Goal: Information Seeking & Learning: Learn about a topic

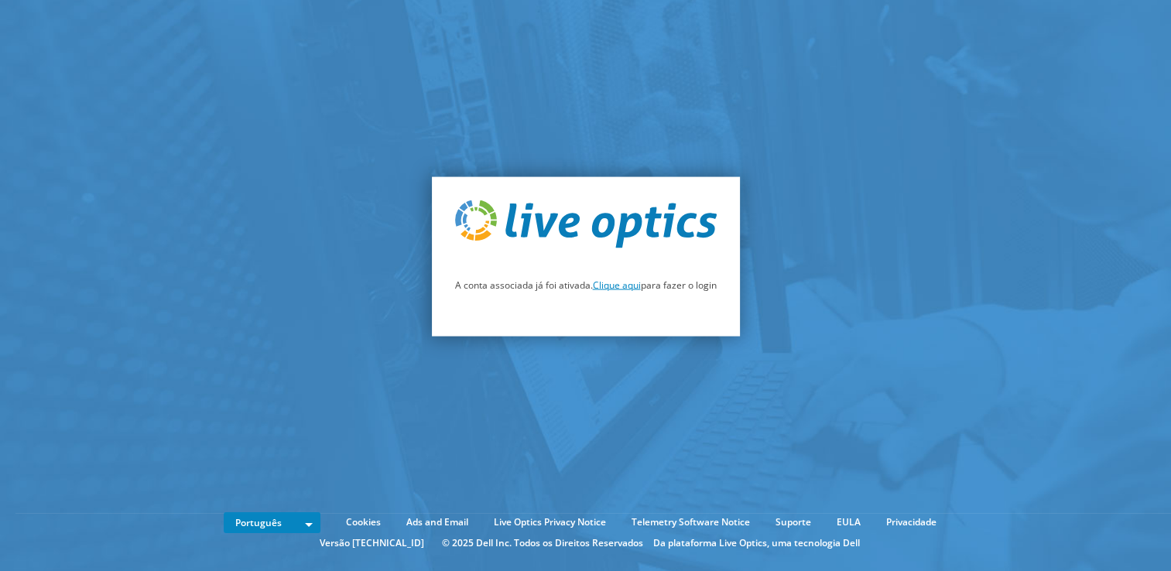
click at [619, 284] on link "Clique aqui" at bounding box center [617, 285] width 48 height 13
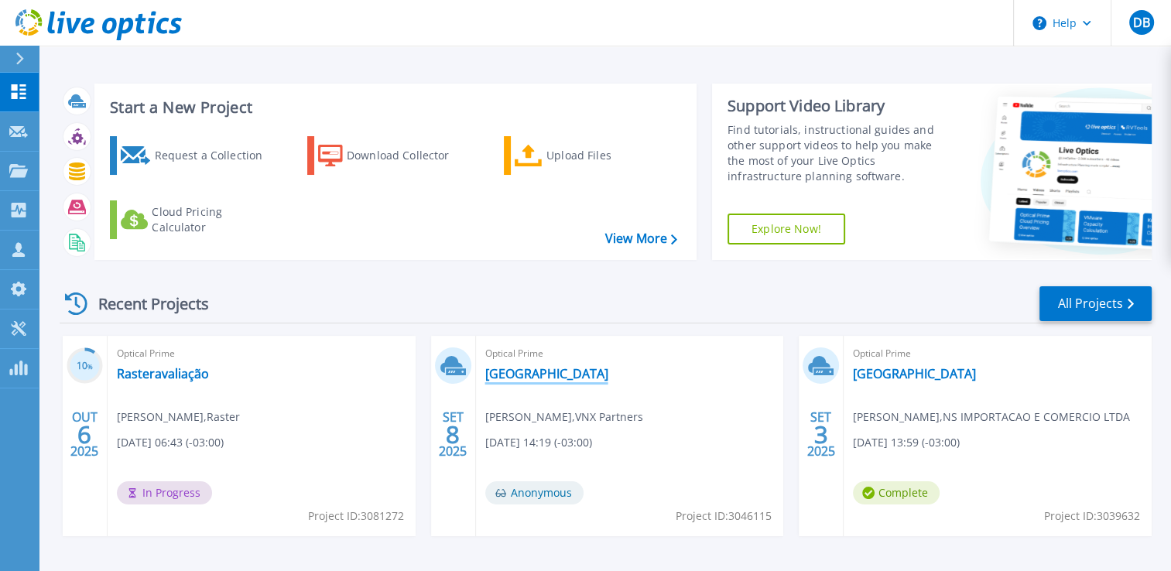
click at [515, 375] on link "BREMEN" at bounding box center [546, 373] width 123 height 15
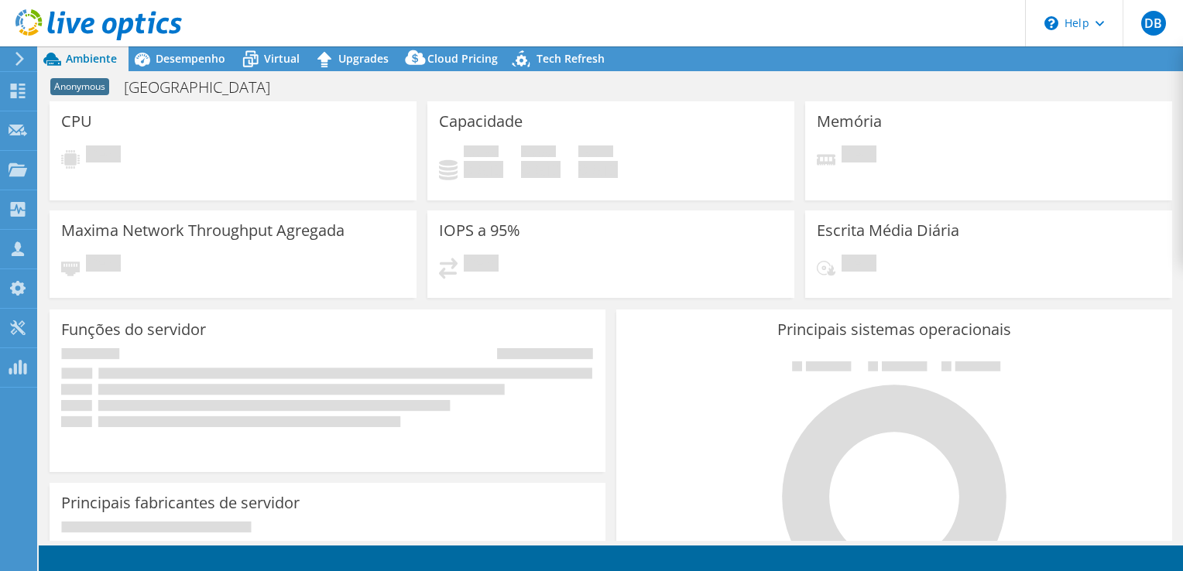
select select "USD"
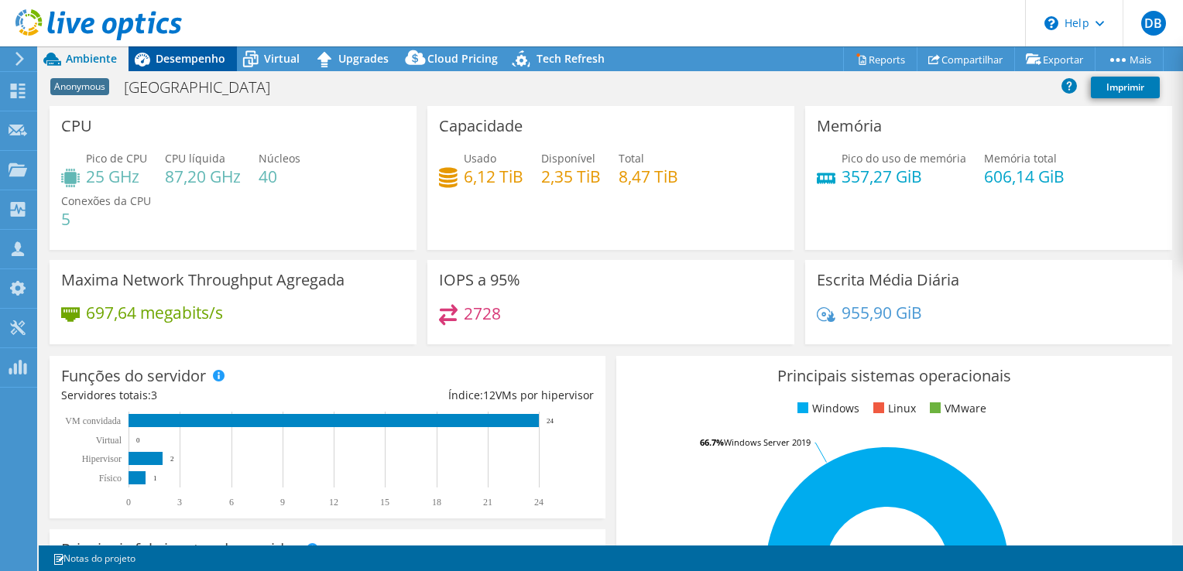
click at [194, 53] on span "Desempenho" at bounding box center [191, 58] width 70 height 15
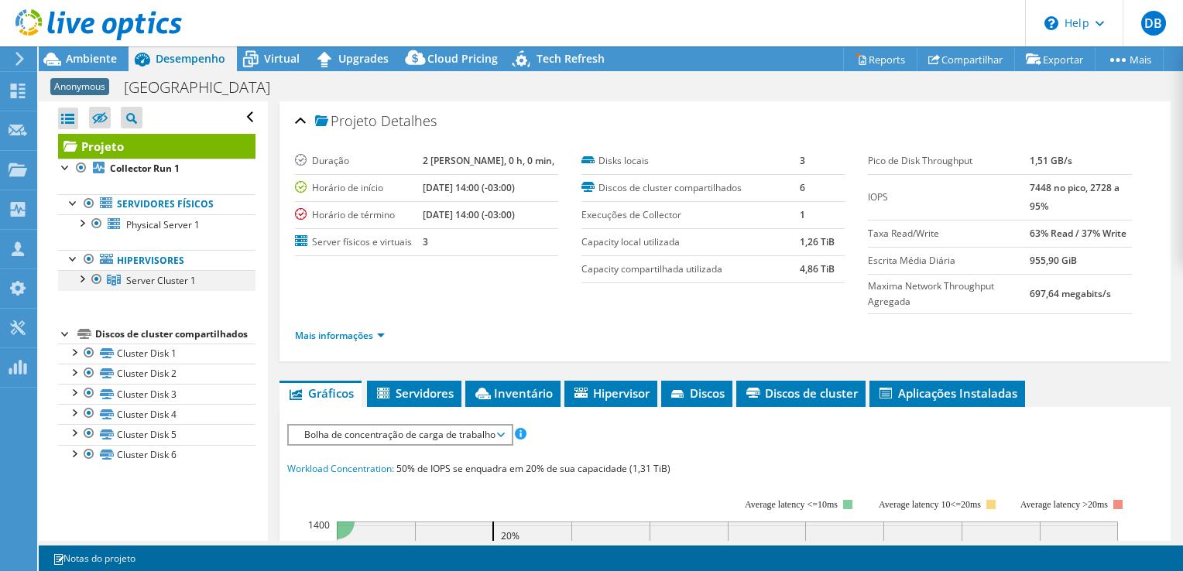
click at [81, 278] on div at bounding box center [81, 277] width 15 height 15
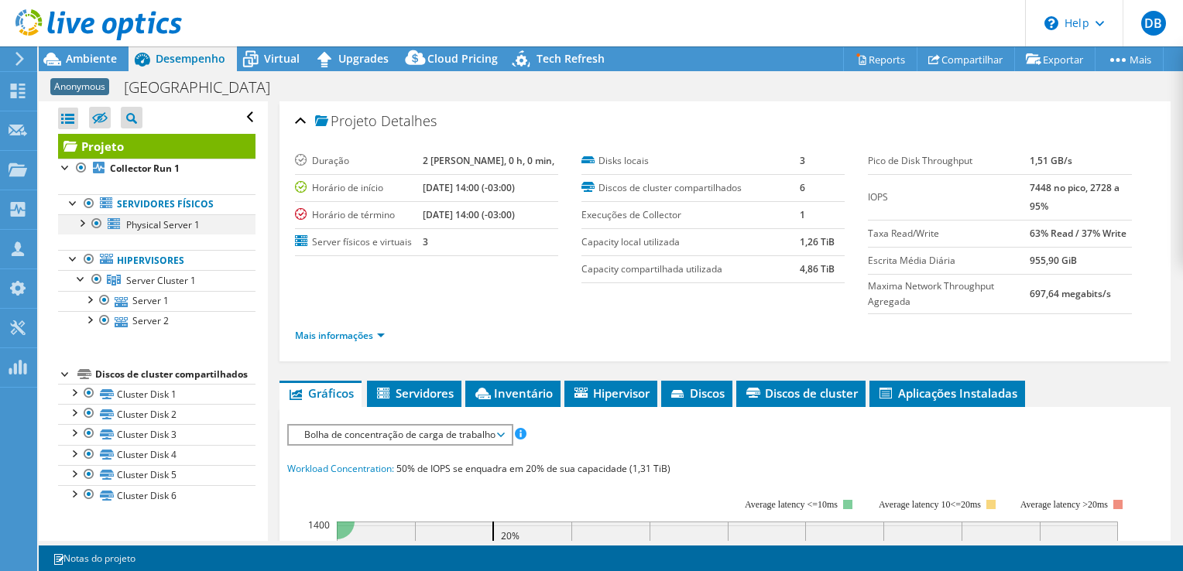
click at [80, 225] on div at bounding box center [81, 221] width 15 height 15
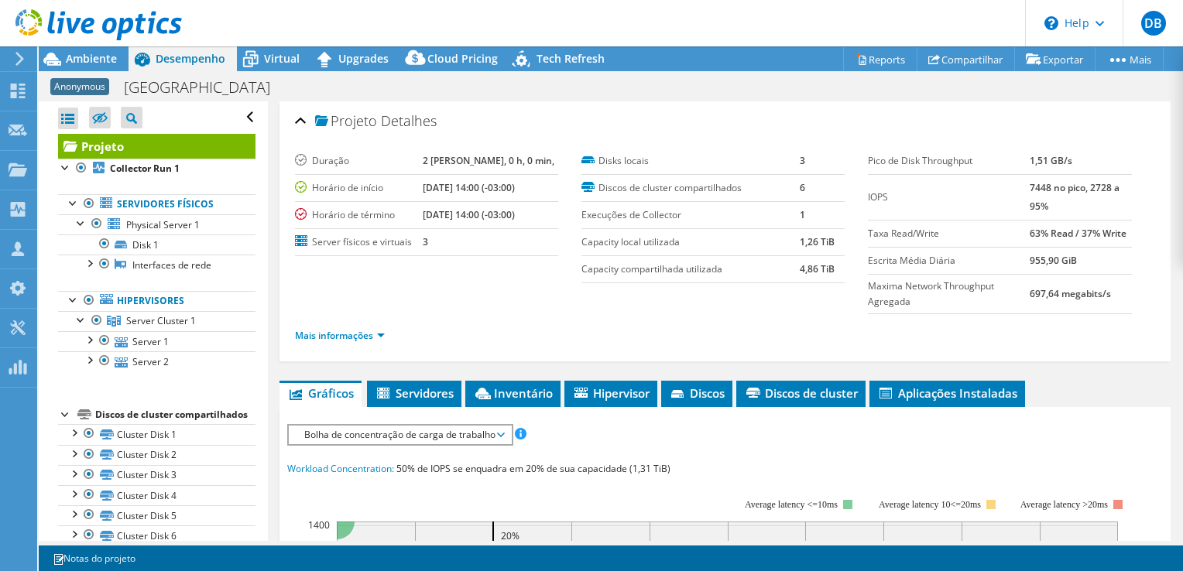
click at [64, 22] on icon at bounding box center [98, 25] width 166 height 32
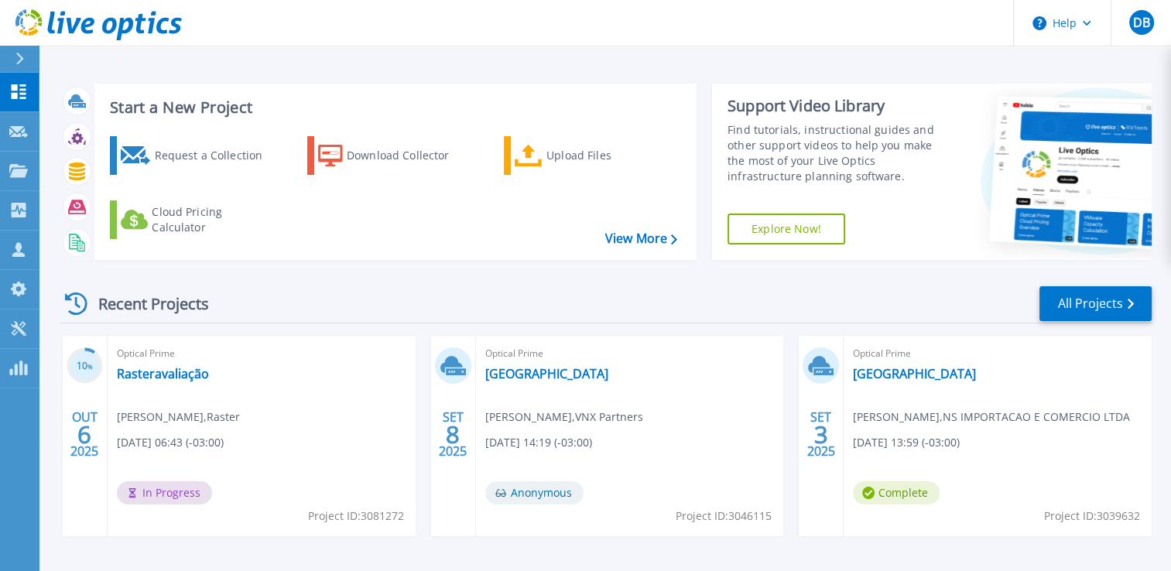
click at [54, 25] on icon at bounding box center [98, 25] width 166 height 32
click at [174, 375] on link "Rasteravaliação" at bounding box center [163, 373] width 92 height 15
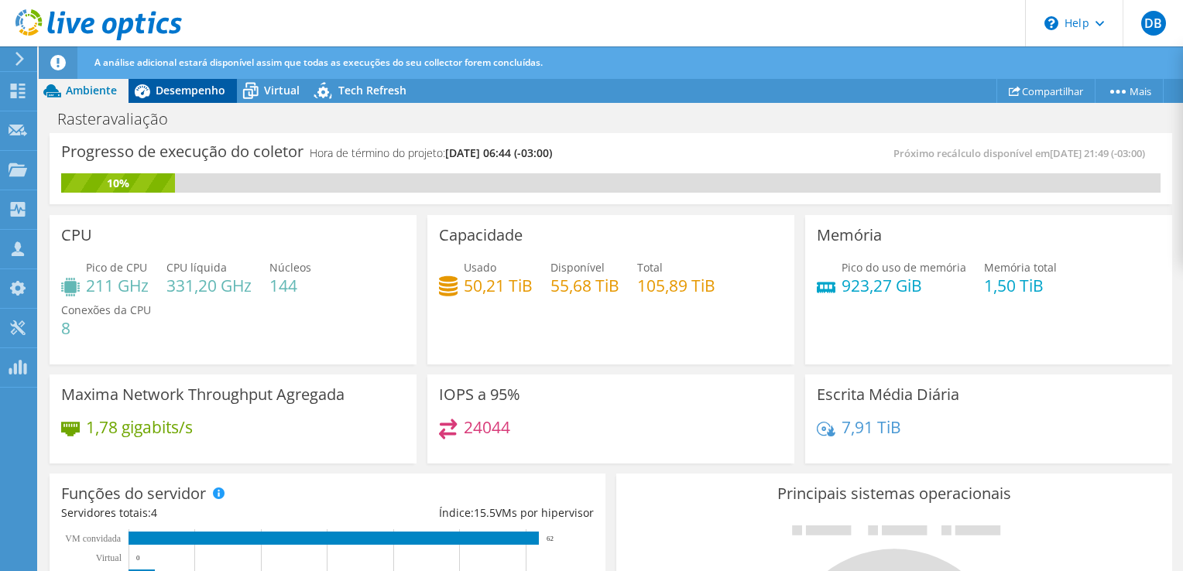
click at [171, 92] on span "Desempenho" at bounding box center [191, 90] width 70 height 15
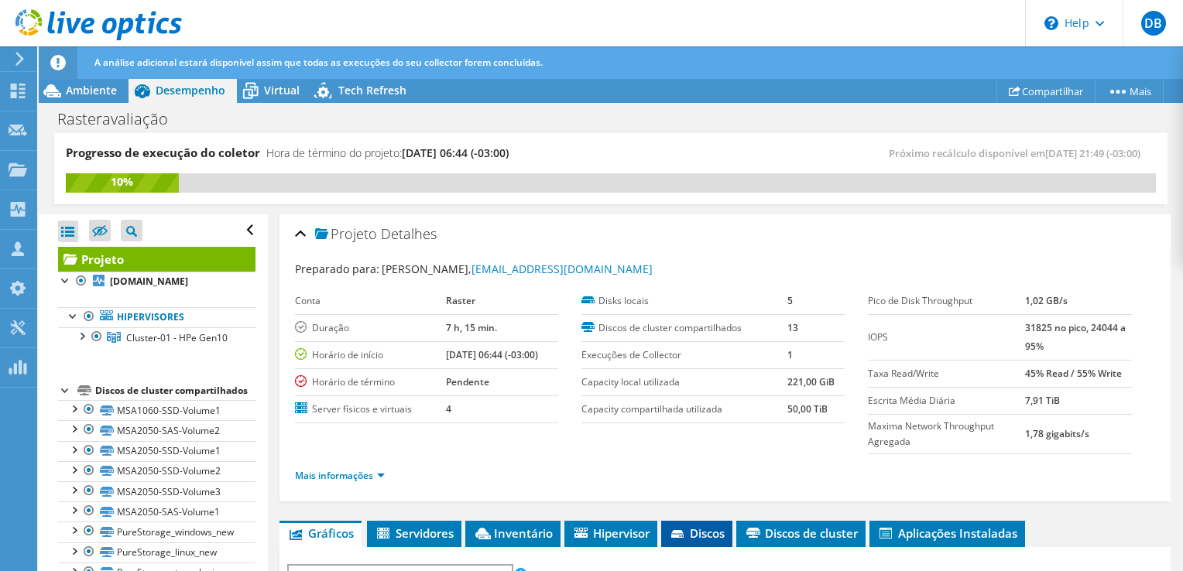
click at [701, 528] on span "Discos" at bounding box center [697, 533] width 56 height 15
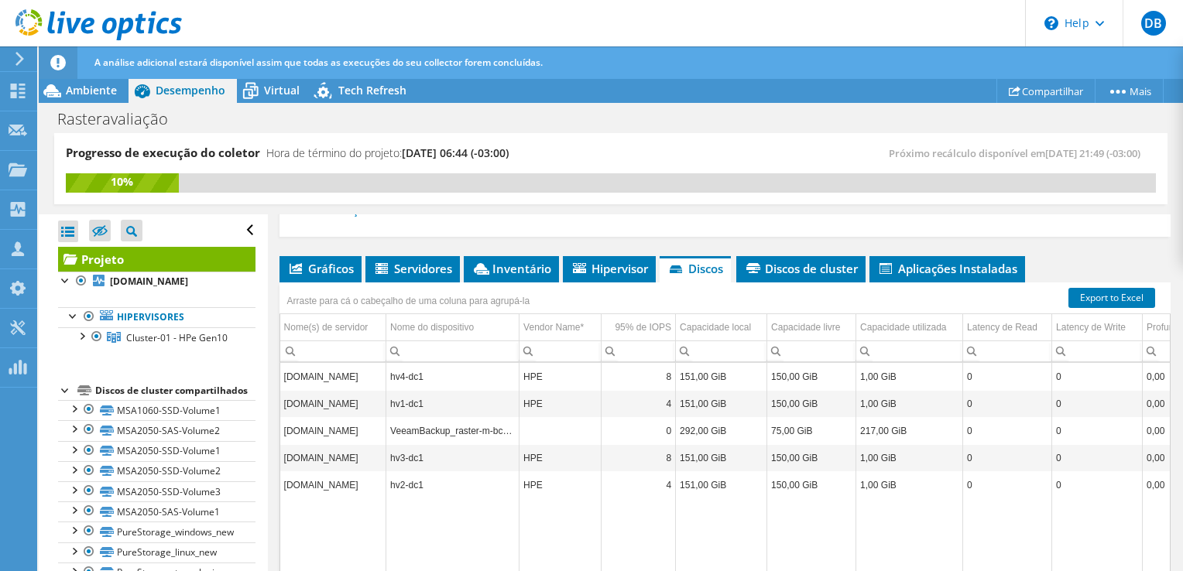
scroll to position [266, 0]
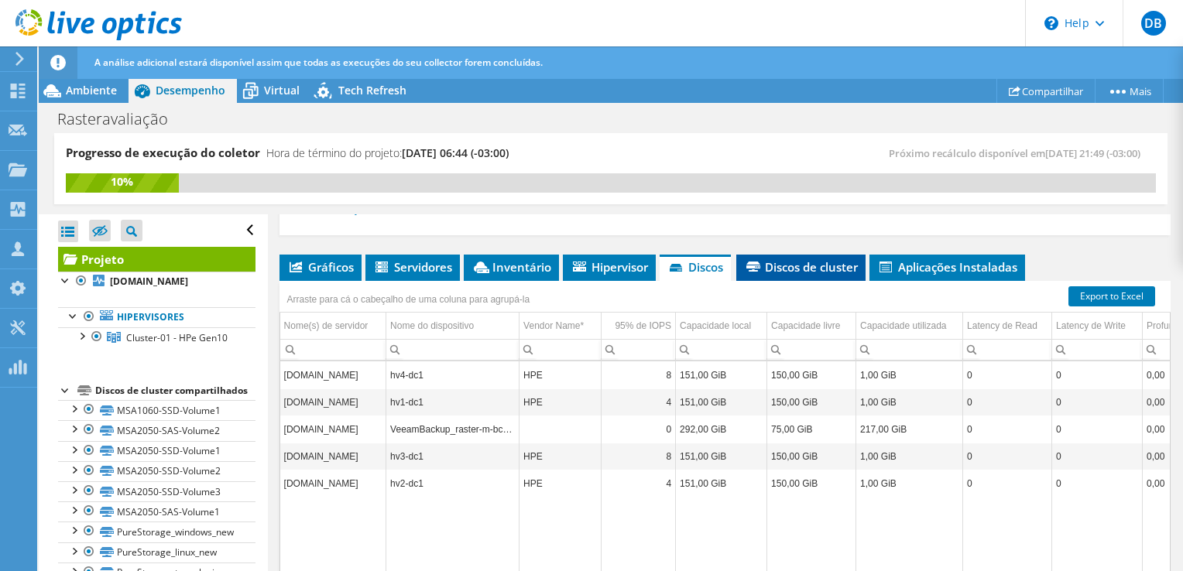
click at [771, 267] on span "Discos de cluster" at bounding box center [801, 266] width 114 height 15
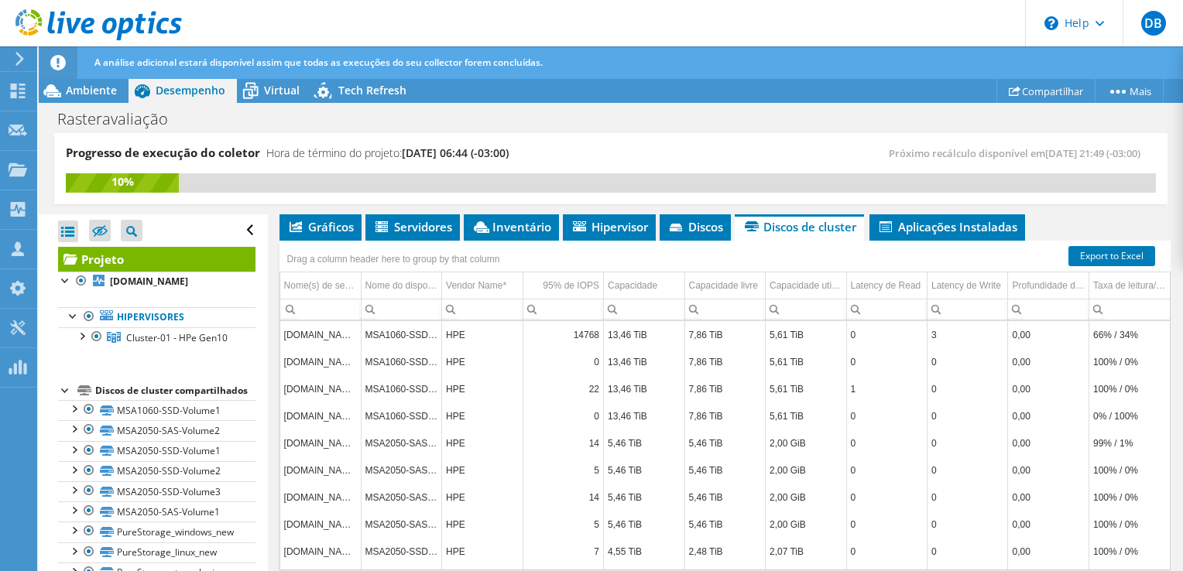
scroll to position [359, 0]
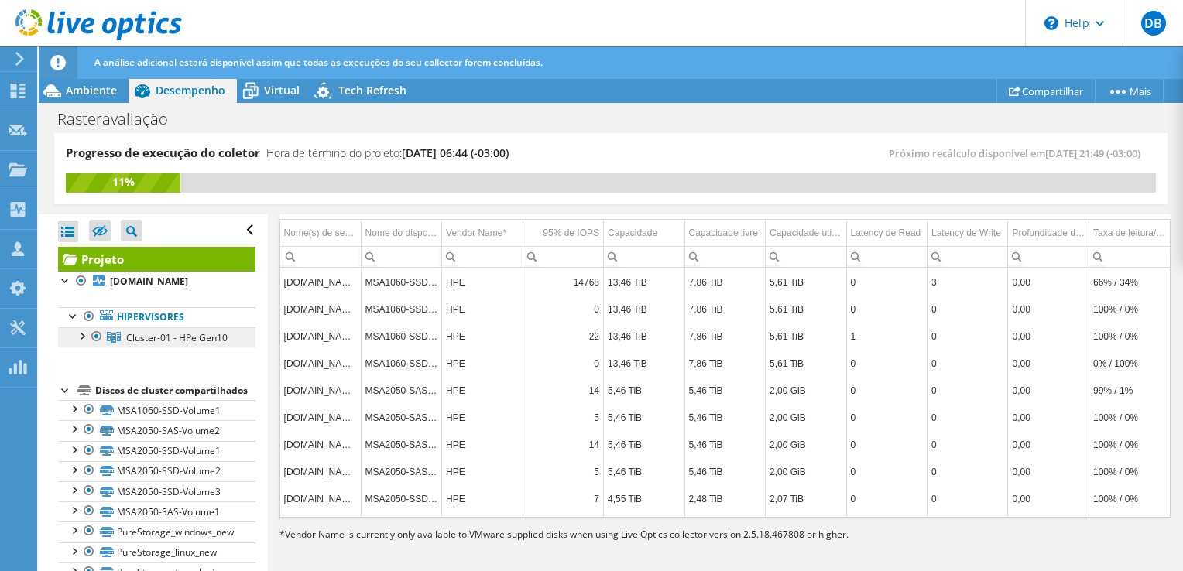
click at [152, 344] on span "Cluster-01 - HPe Gen10" at bounding box center [176, 337] width 101 height 13
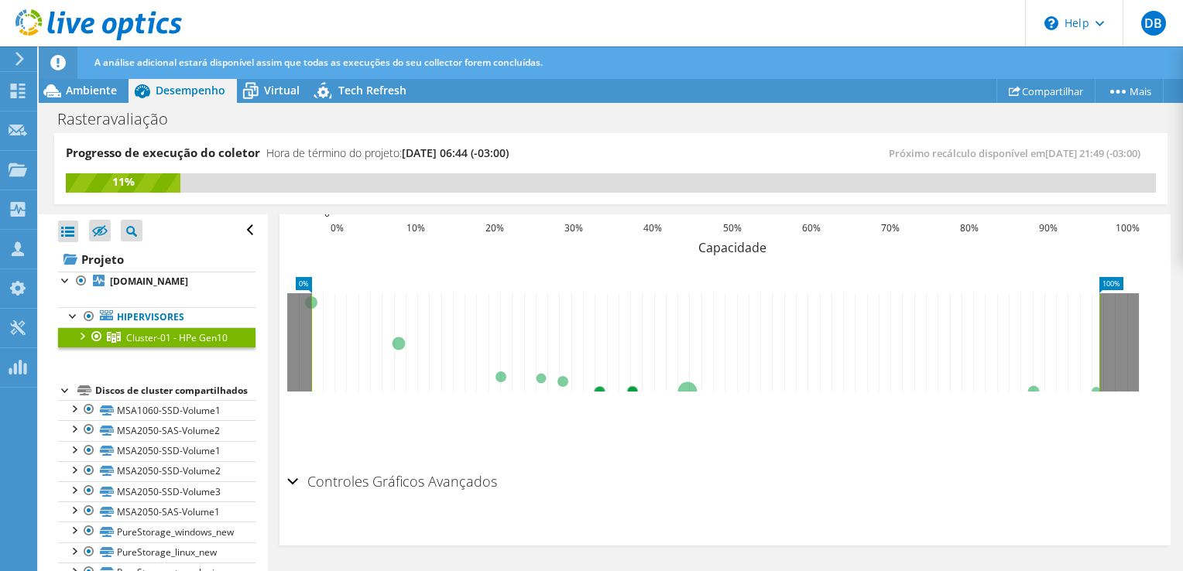
scroll to position [554, 0]
click at [83, 334] on div at bounding box center [81, 334] width 15 height 15
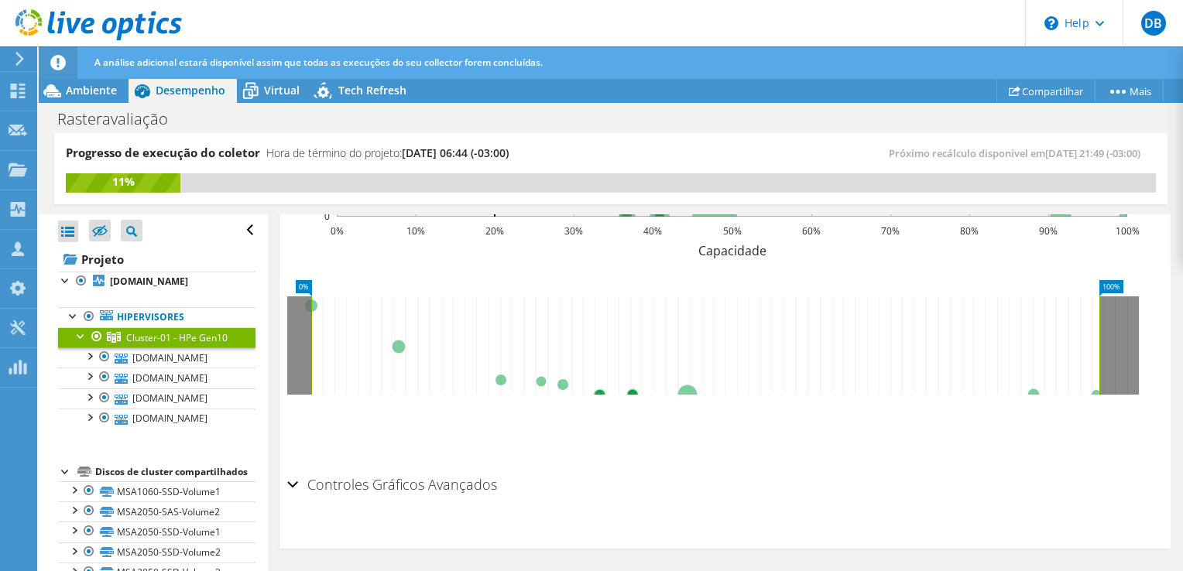
click at [83, 334] on div at bounding box center [81, 334] width 15 height 15
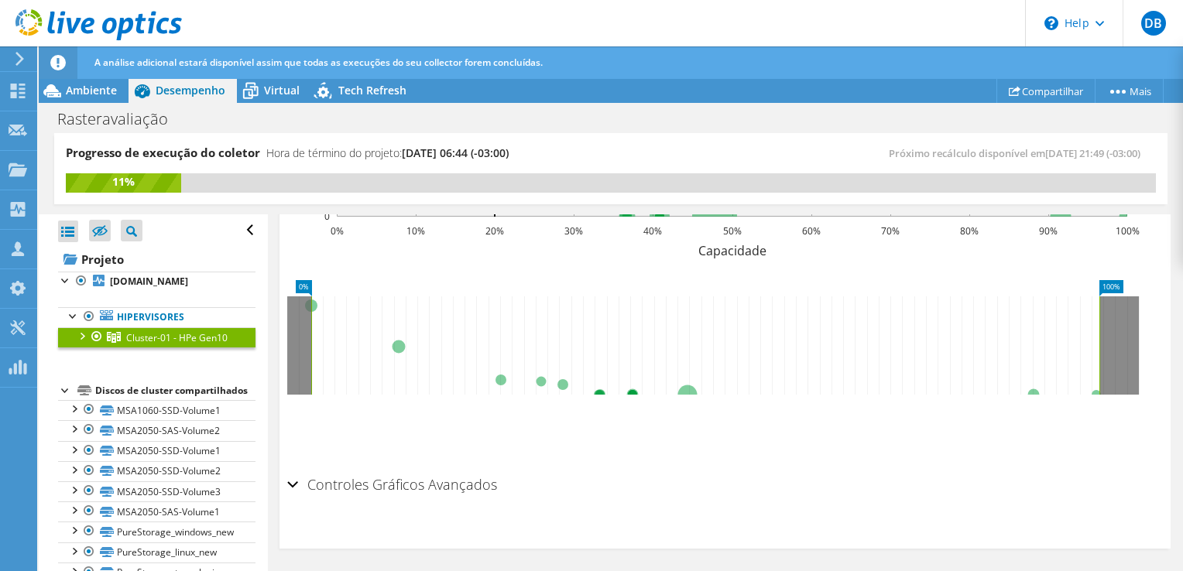
scroll to position [101, 0]
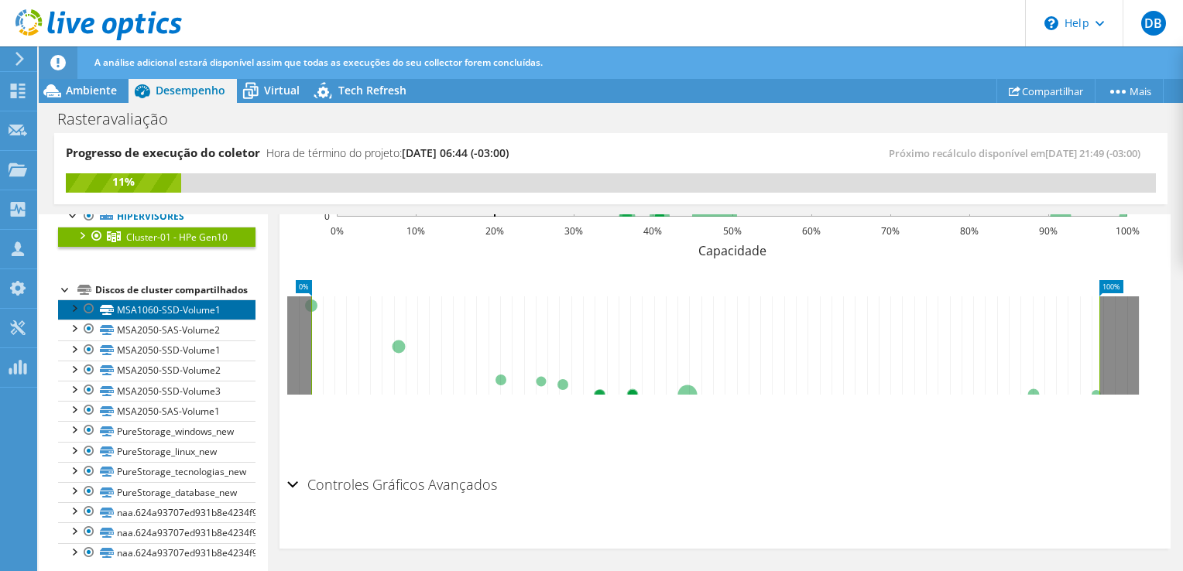
click at [162, 320] on link "MSA1060-SSD-Volume1" at bounding box center [156, 310] width 197 height 20
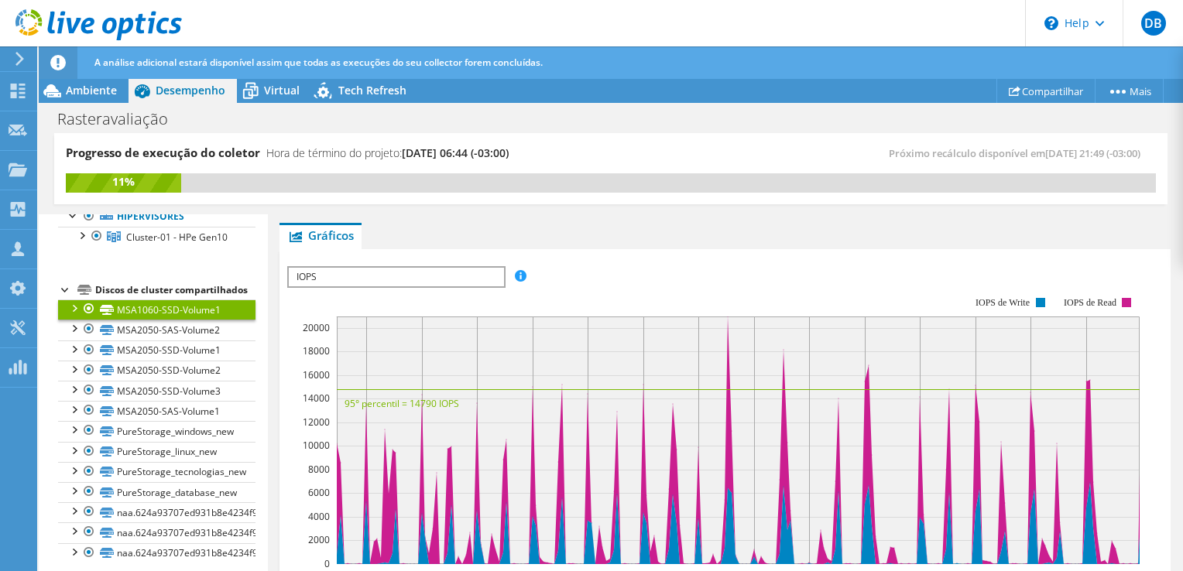
scroll to position [340, 0]
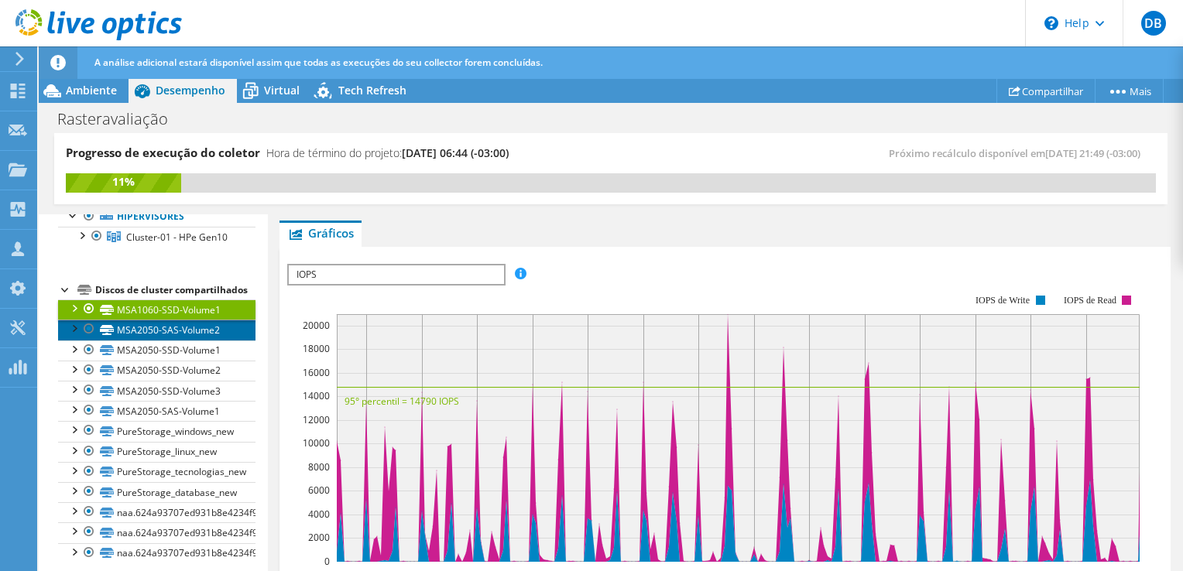
click at [154, 340] on link "MSA2050-SAS-Volume2" at bounding box center [156, 330] width 197 height 20
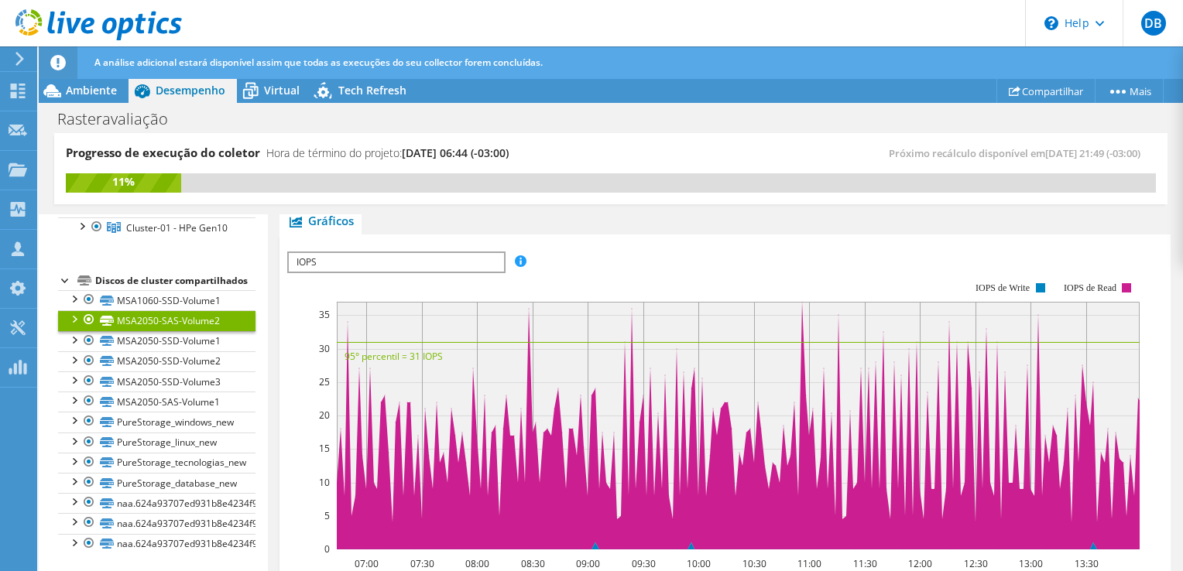
scroll to position [139, 0]
click at [177, 348] on link "MSA2050-SSD-Volume1" at bounding box center [156, 341] width 197 height 20
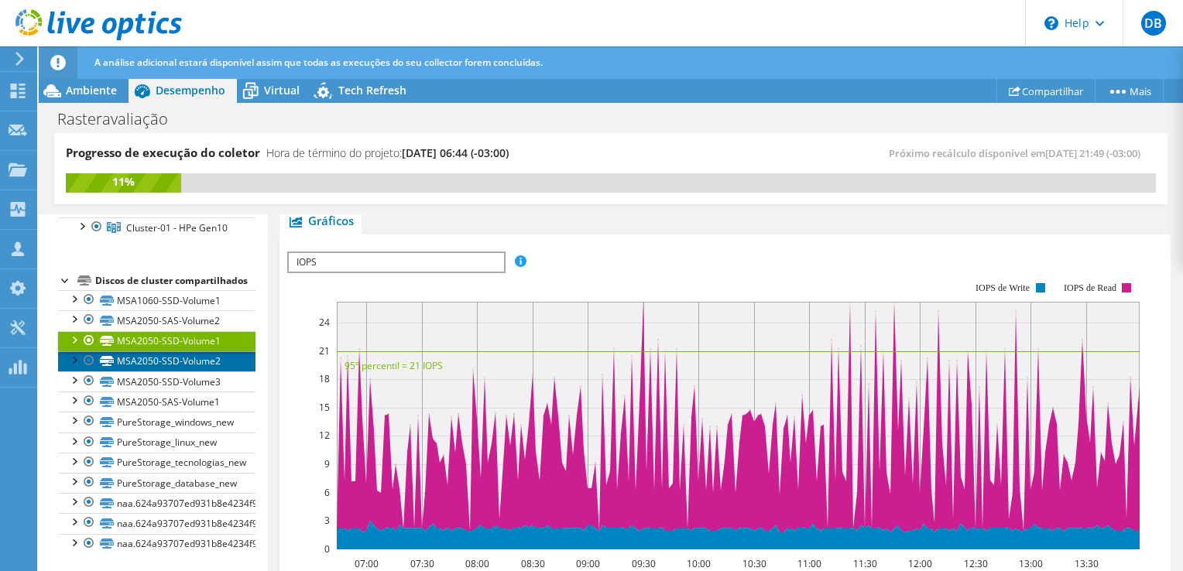
click at [168, 364] on link "MSA2050-SSD-Volume2" at bounding box center [156, 361] width 197 height 20
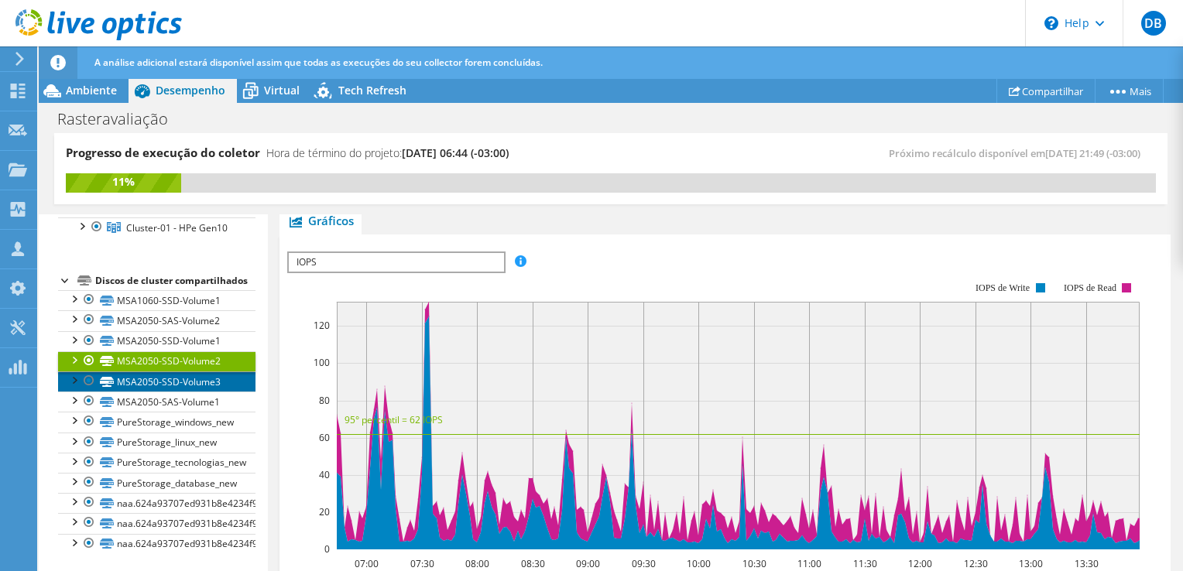
click at [164, 382] on link "MSA2050-SSD-Volume3" at bounding box center [156, 382] width 197 height 20
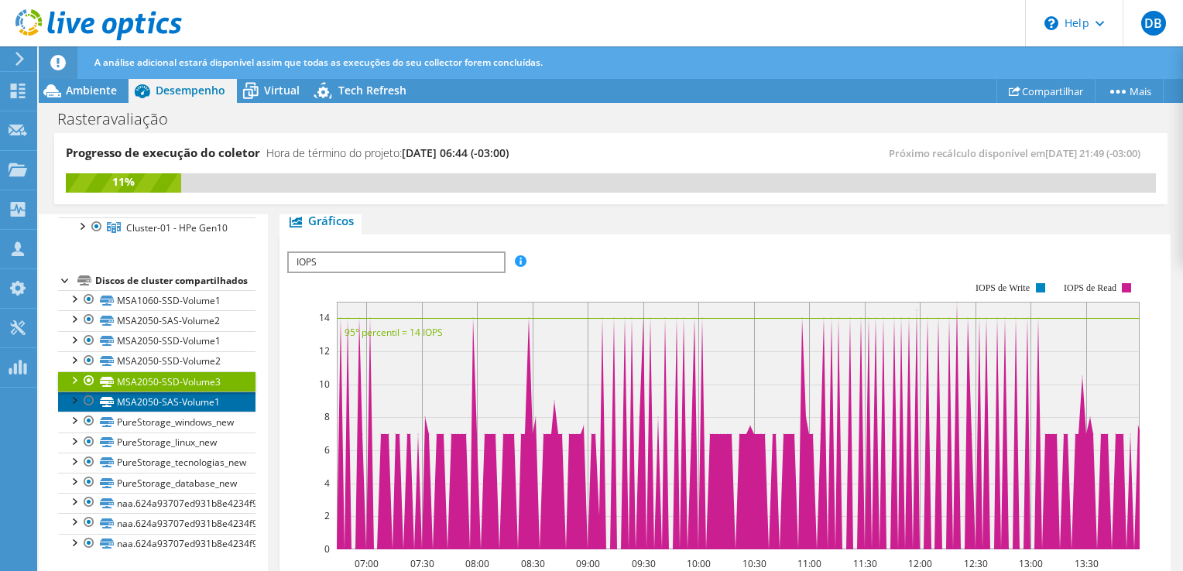
click at [158, 406] on link "MSA2050-SAS-Volume1" at bounding box center [156, 402] width 197 height 20
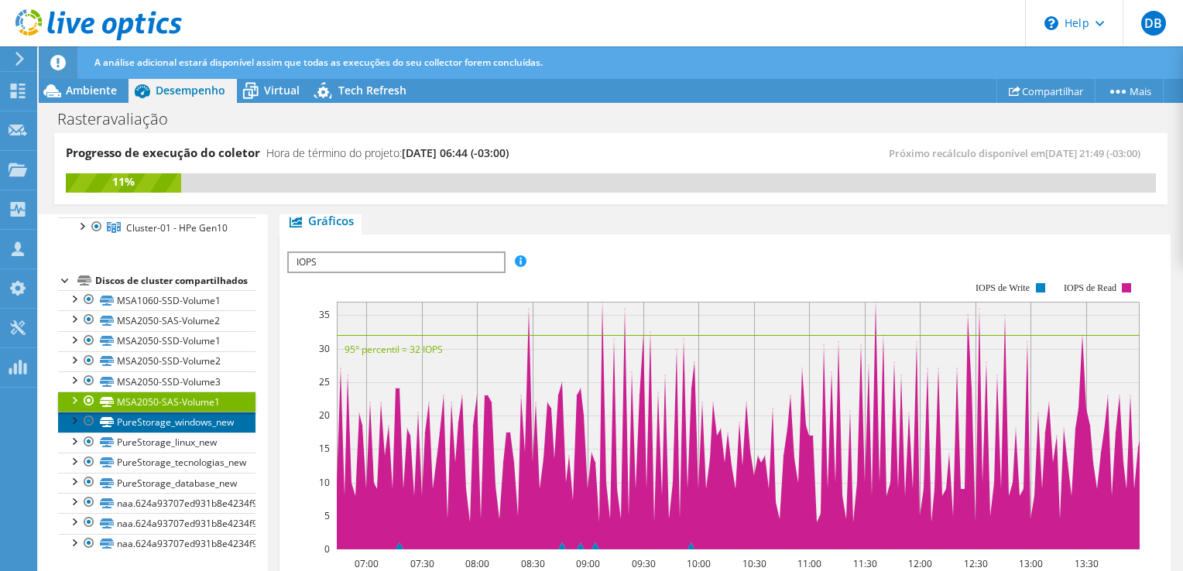
click at [169, 423] on link "PureStorage_windows_new" at bounding box center [156, 422] width 197 height 20
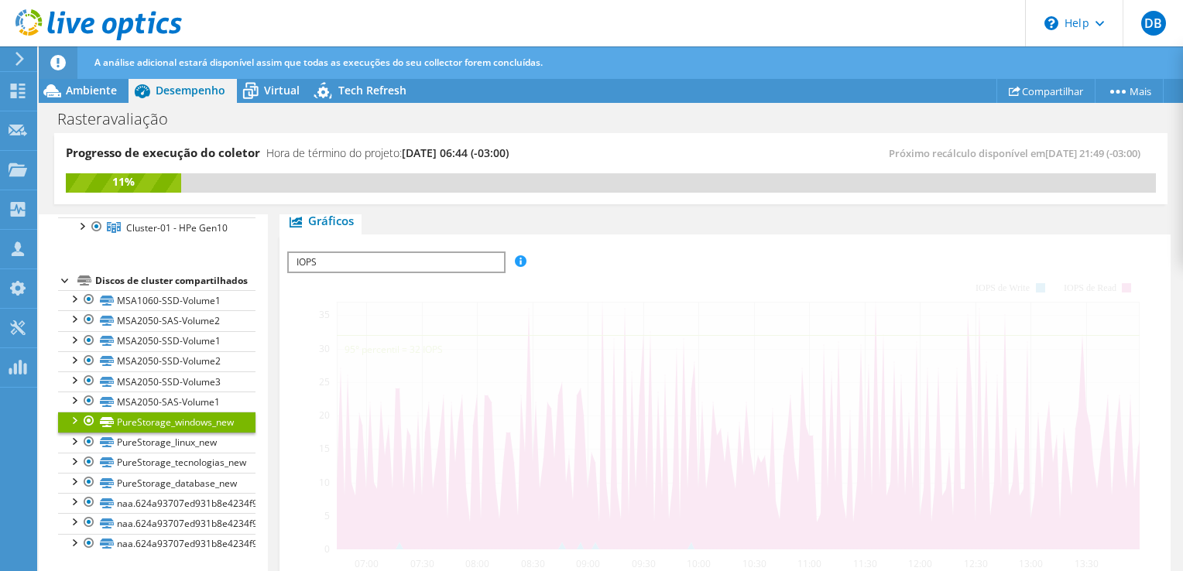
scroll to position [340, 0]
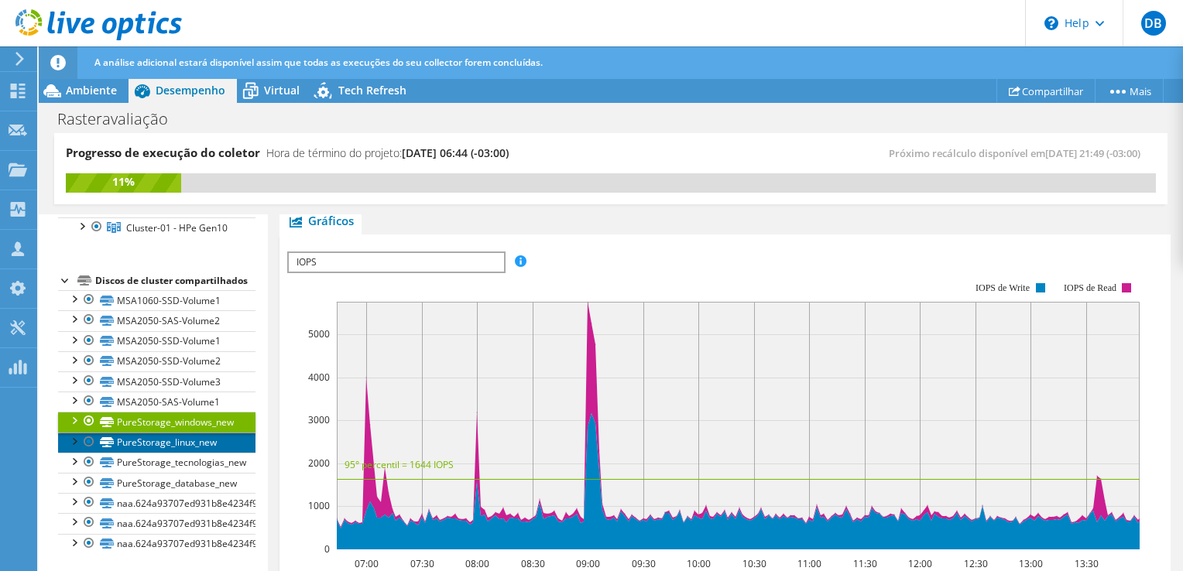
click at [167, 441] on link "PureStorage_linux_new" at bounding box center [156, 443] width 197 height 20
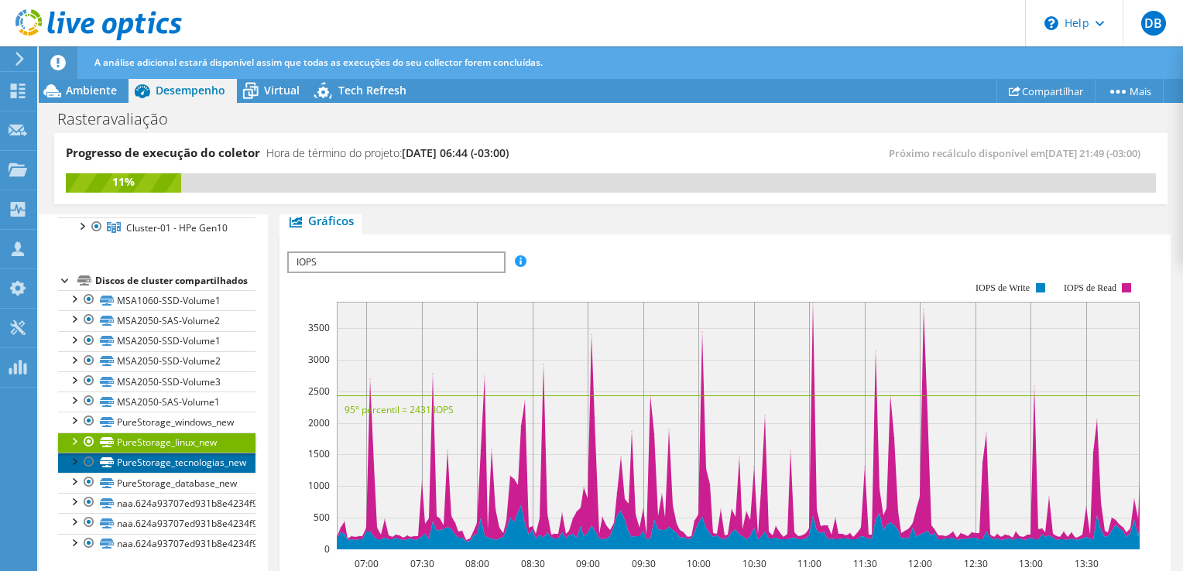
click at [175, 467] on link "PureStorage_tecnologias_new" at bounding box center [156, 463] width 197 height 20
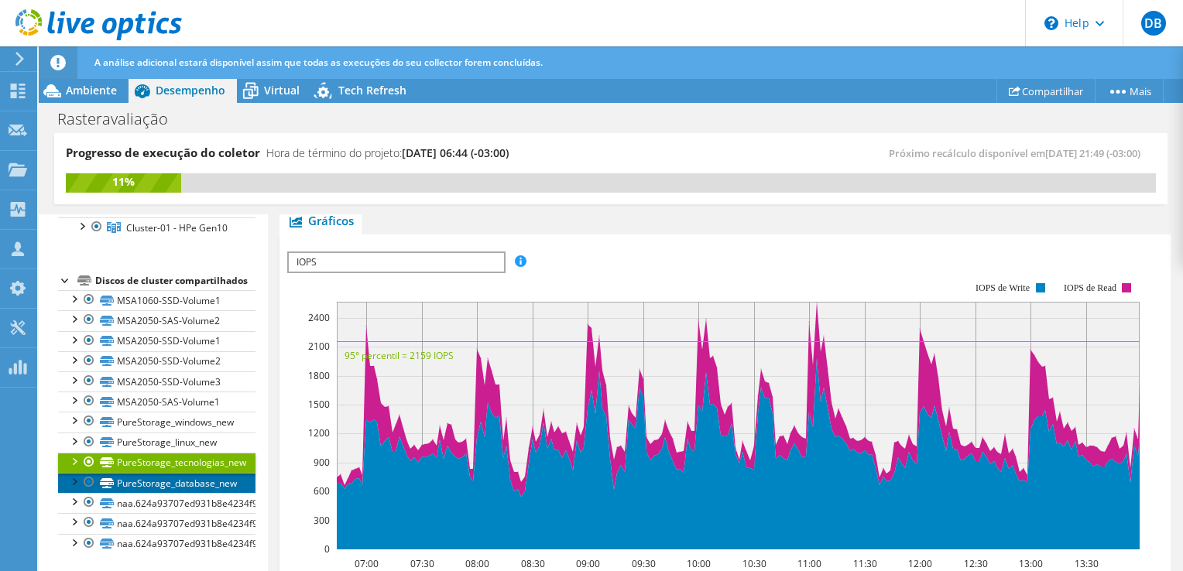
click at [183, 481] on link "PureStorage_database_new" at bounding box center [156, 483] width 197 height 20
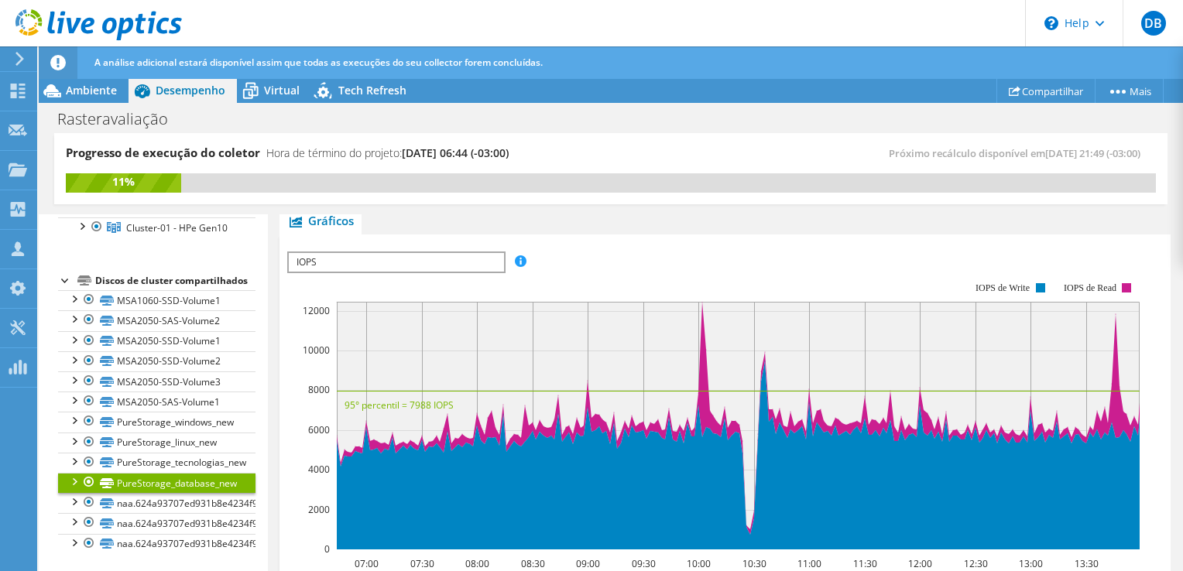
click at [336, 256] on span "IOPS" at bounding box center [396, 262] width 214 height 19
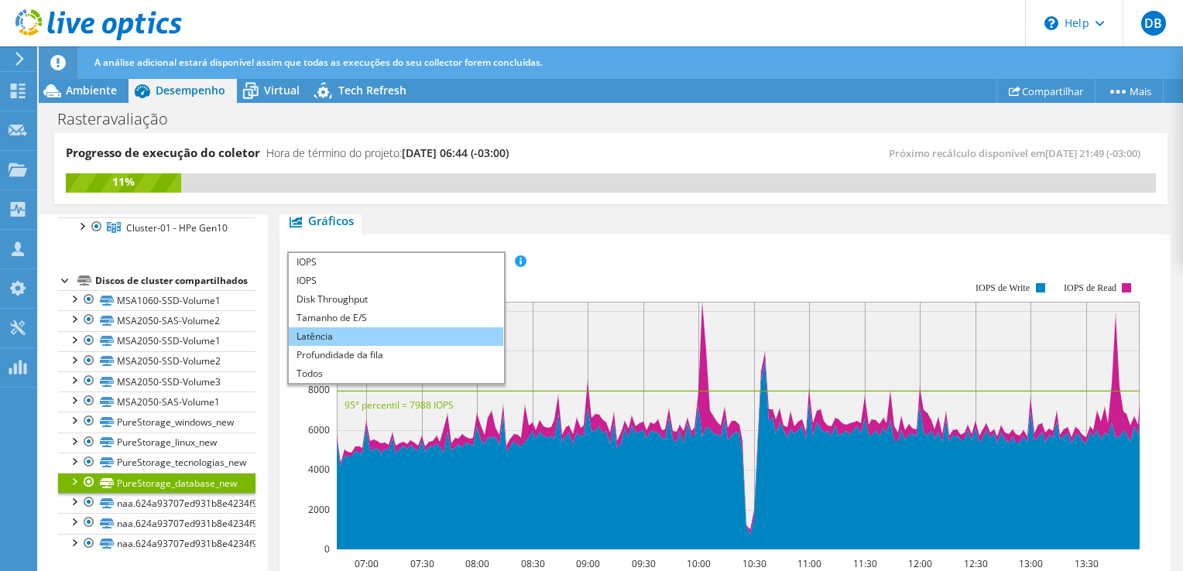
click at [331, 332] on li "Latência" at bounding box center [396, 336] width 214 height 19
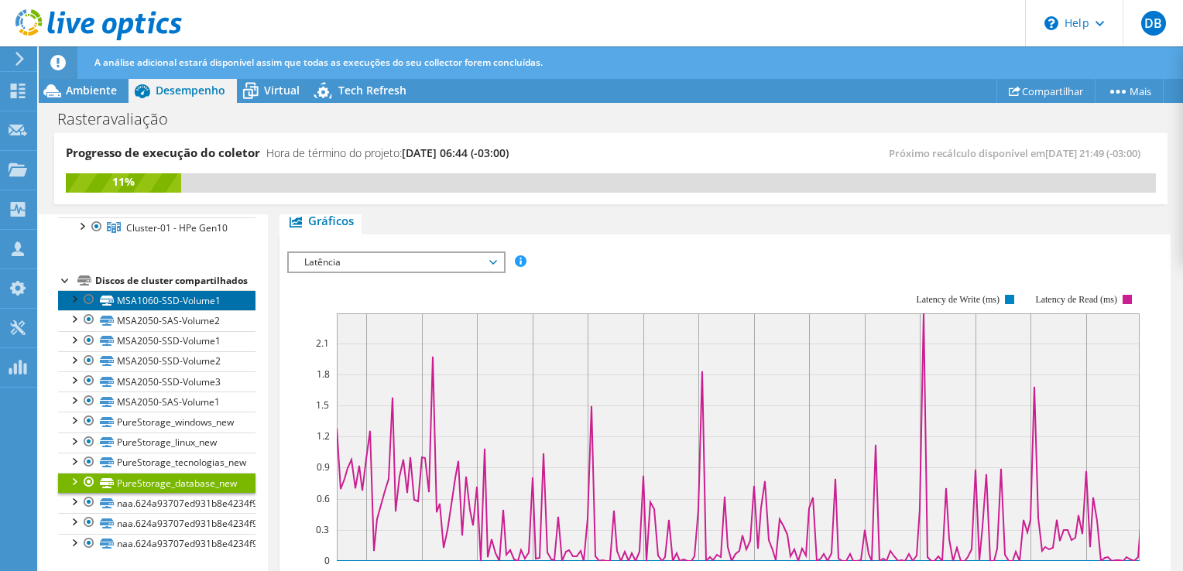
click at [187, 301] on link "MSA1060-SSD-Volume1" at bounding box center [156, 300] width 197 height 20
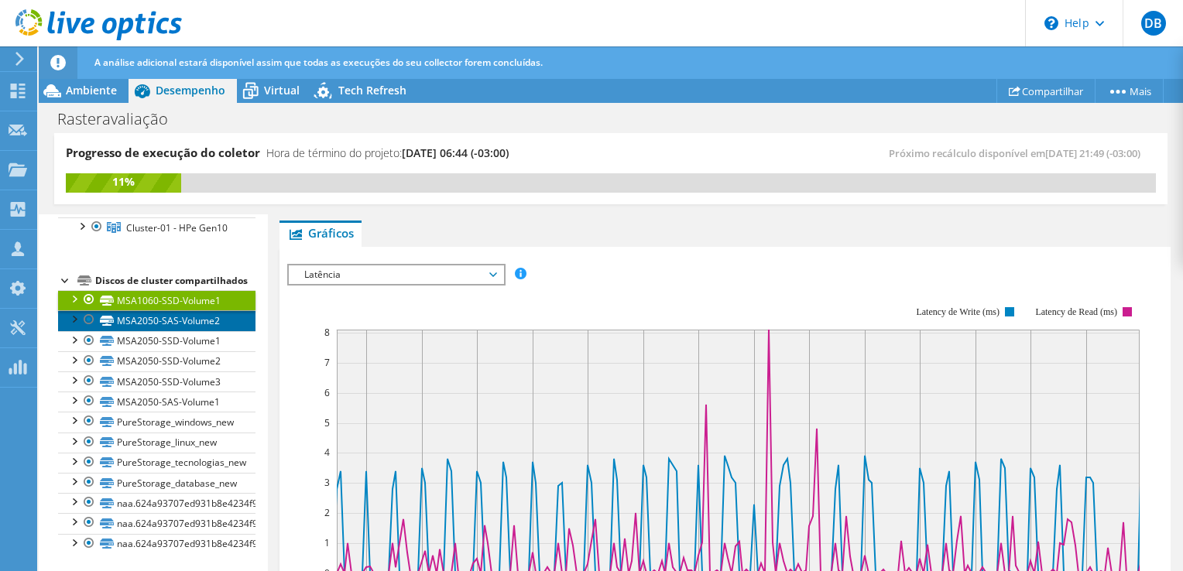
click at [164, 321] on link "MSA2050-SAS-Volume2" at bounding box center [156, 320] width 197 height 20
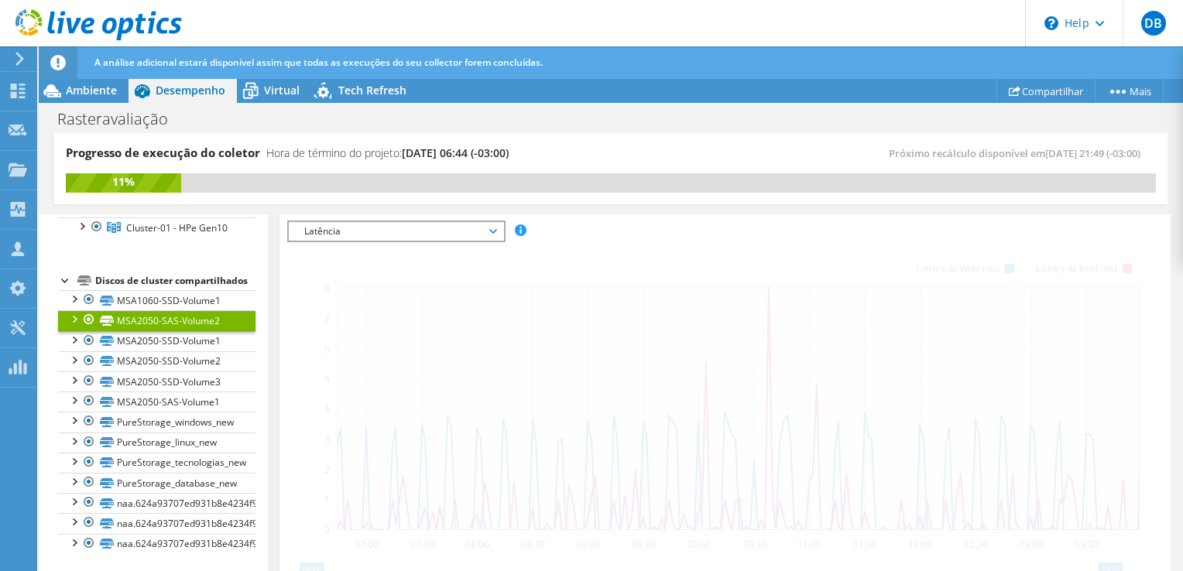
scroll to position [309, 0]
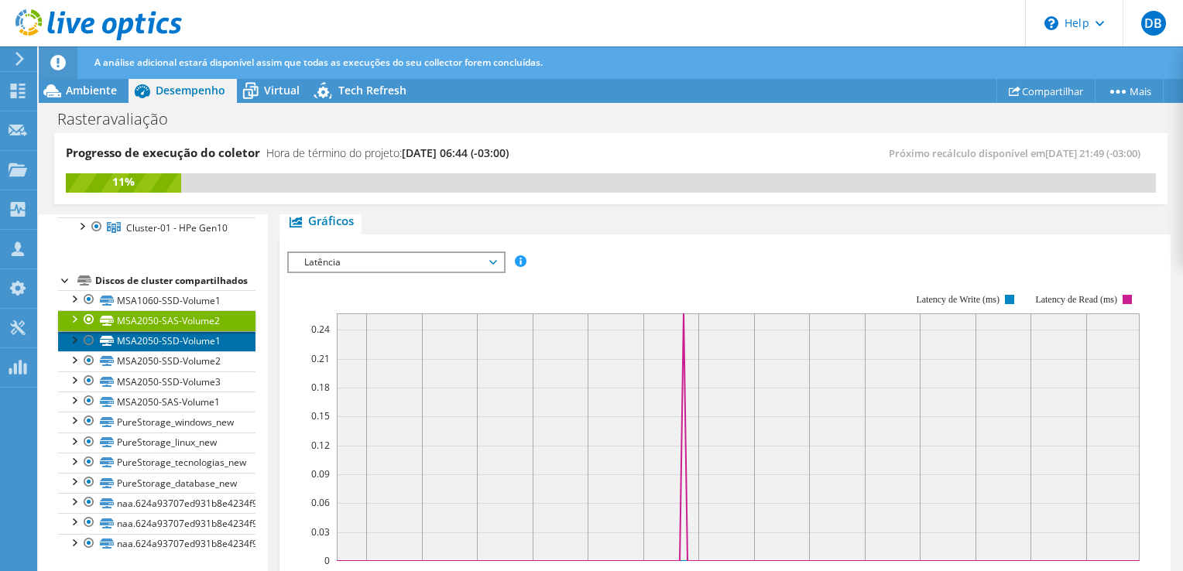
click at [164, 344] on link "MSA2050-SSD-Volume1" at bounding box center [156, 341] width 197 height 20
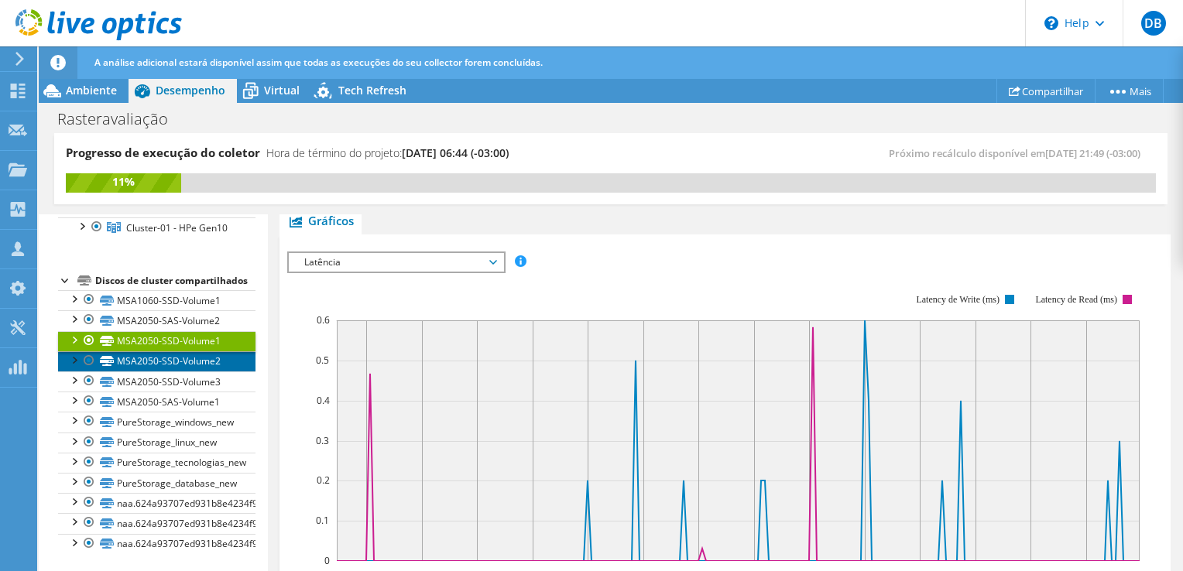
click at [171, 367] on link "MSA2050-SSD-Volume2" at bounding box center [156, 361] width 197 height 20
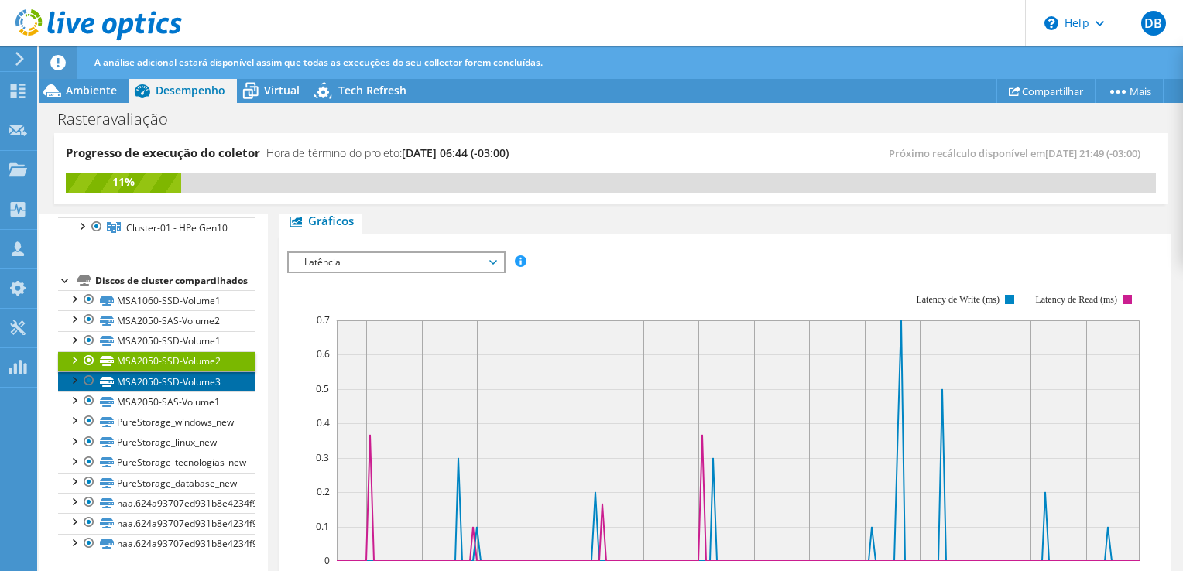
click at [170, 385] on link "MSA2050-SSD-Volume3" at bounding box center [156, 382] width 197 height 20
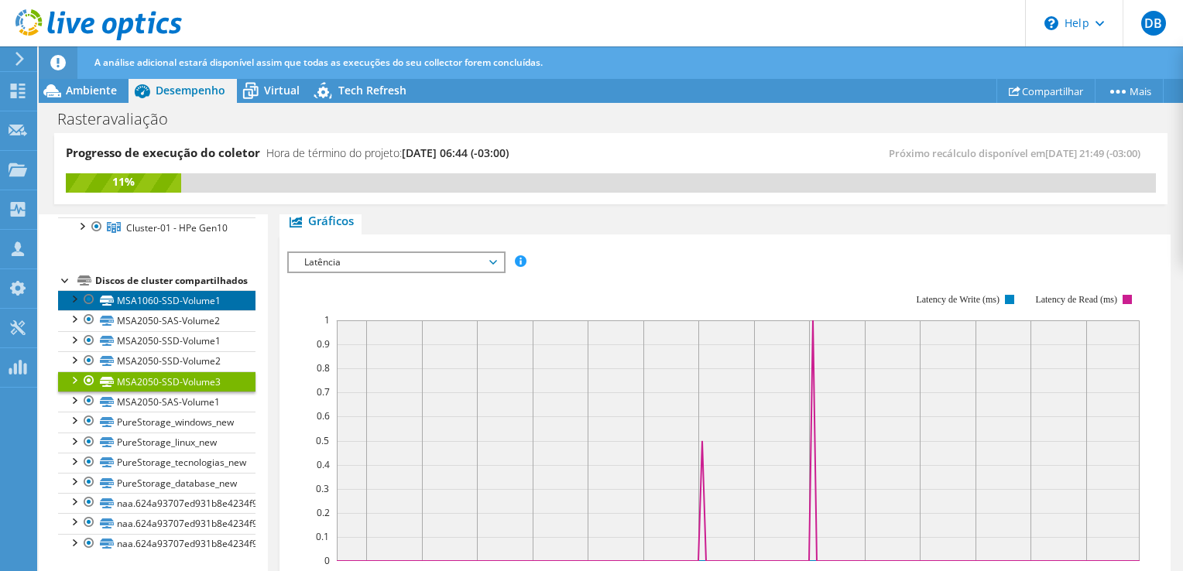
click at [180, 307] on link "MSA1060-SSD-Volume1" at bounding box center [156, 300] width 197 height 20
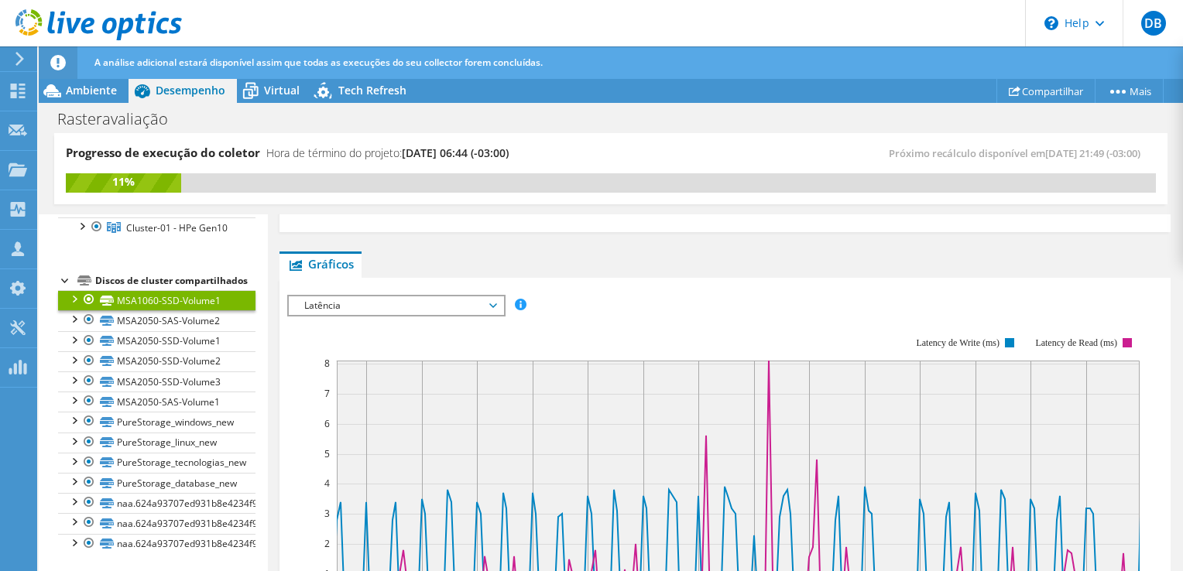
scroll to position [340, 0]
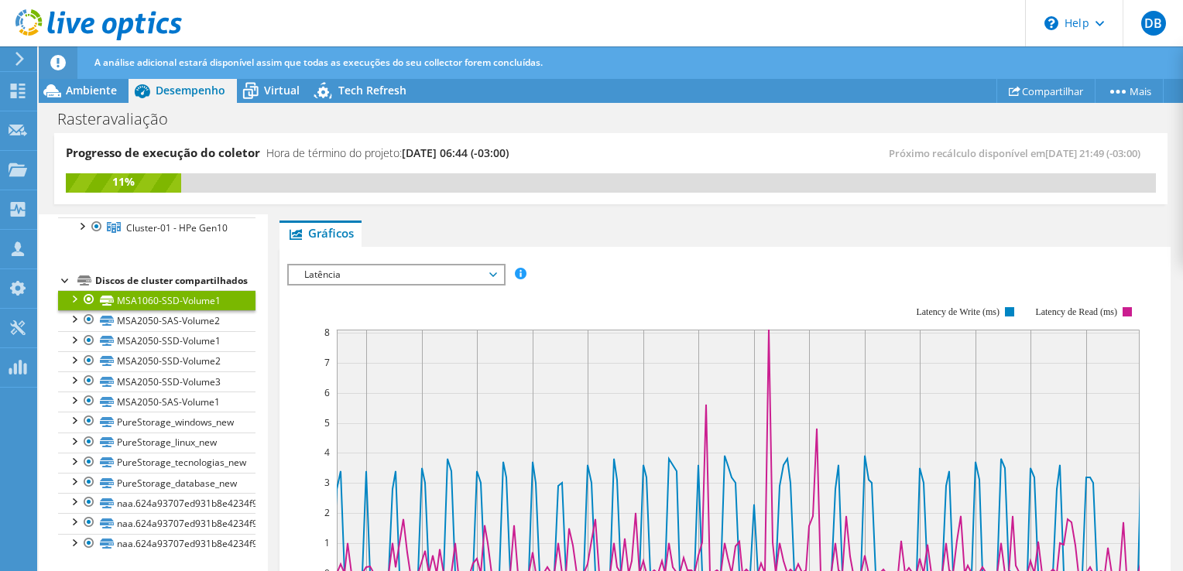
click at [77, 302] on div at bounding box center [73, 297] width 15 height 15
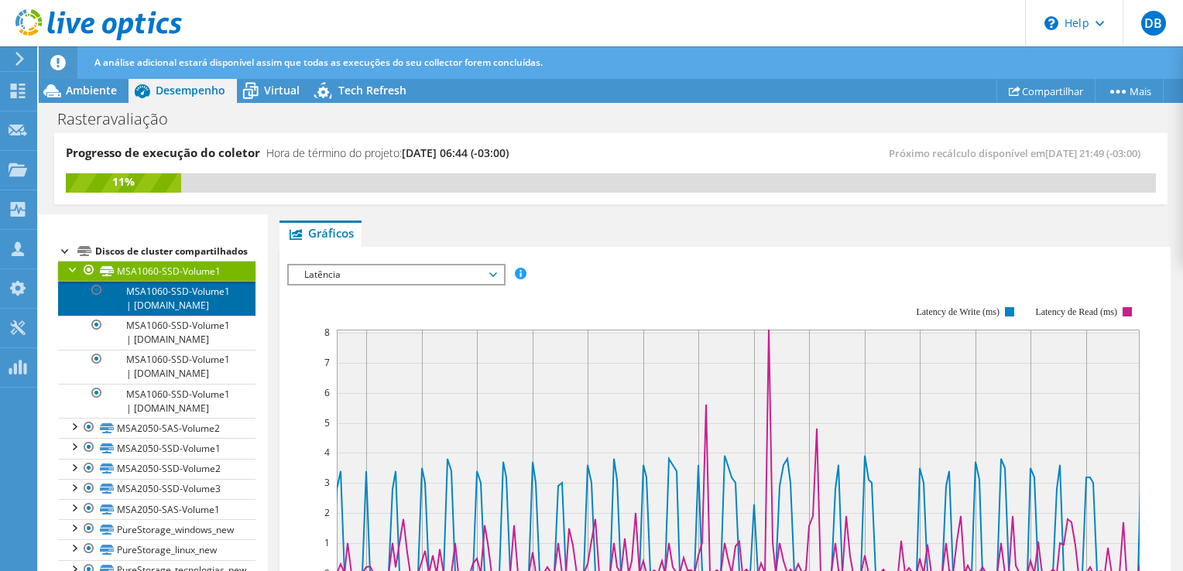
click at [166, 315] on link "MSA1060-SSD-Volume1 | [DOMAIN_NAME]" at bounding box center [156, 298] width 197 height 34
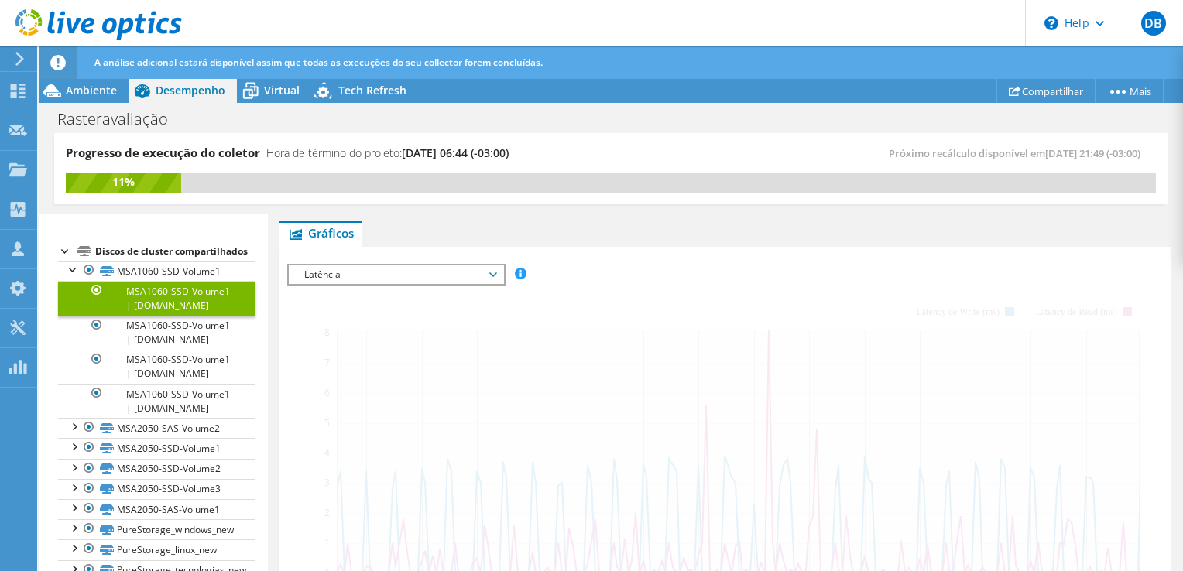
scroll to position [259, 0]
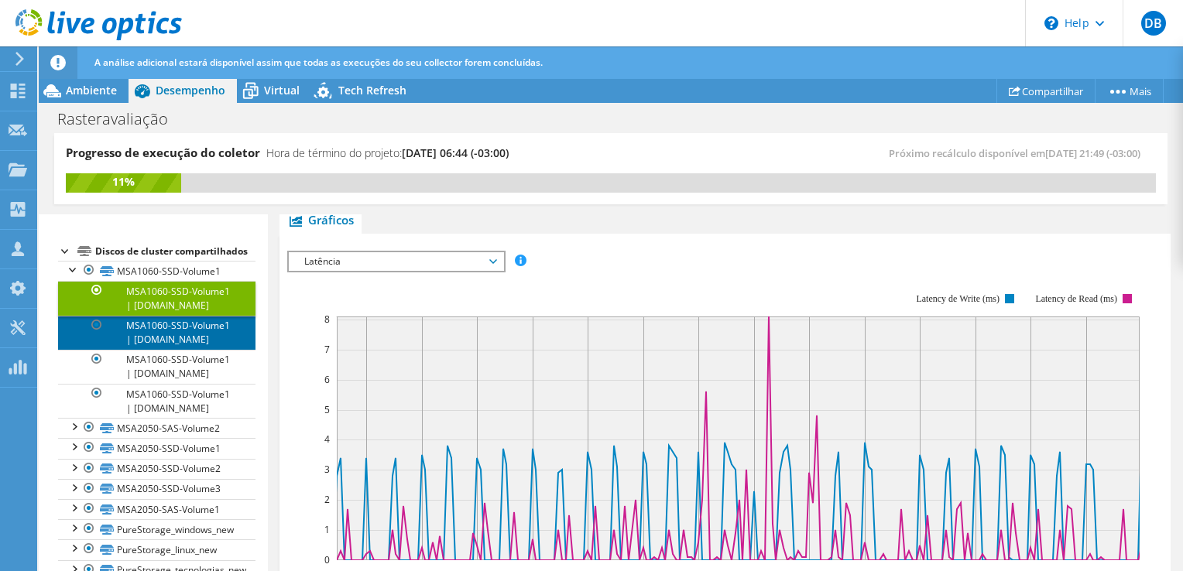
click at [175, 350] on link "MSA1060-SSD-Volume1 | [DOMAIN_NAME]" at bounding box center [156, 333] width 197 height 34
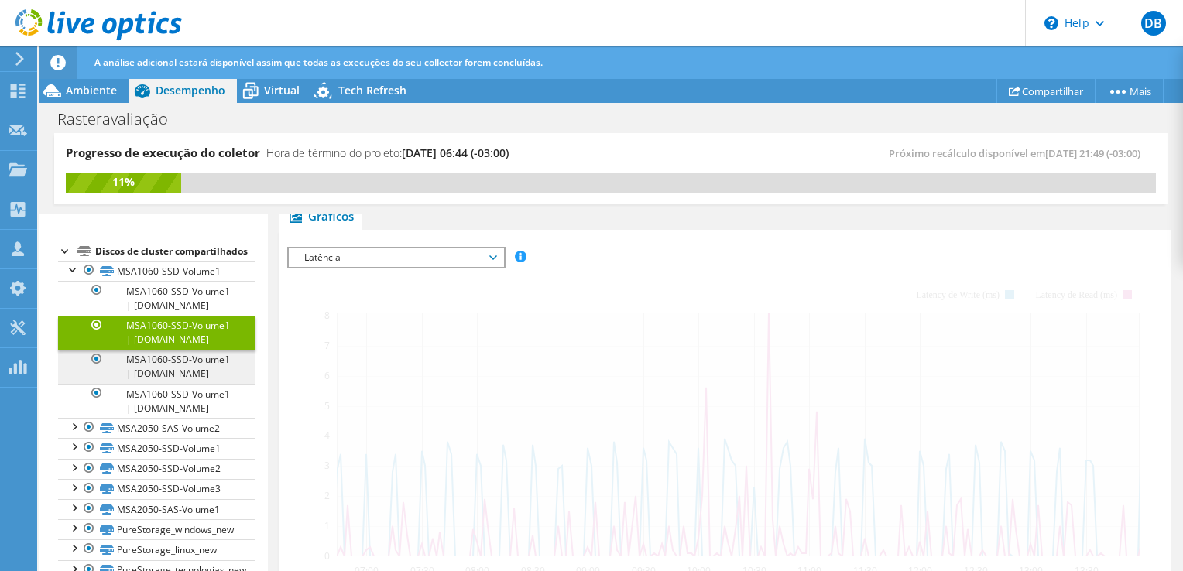
scroll to position [255, 0]
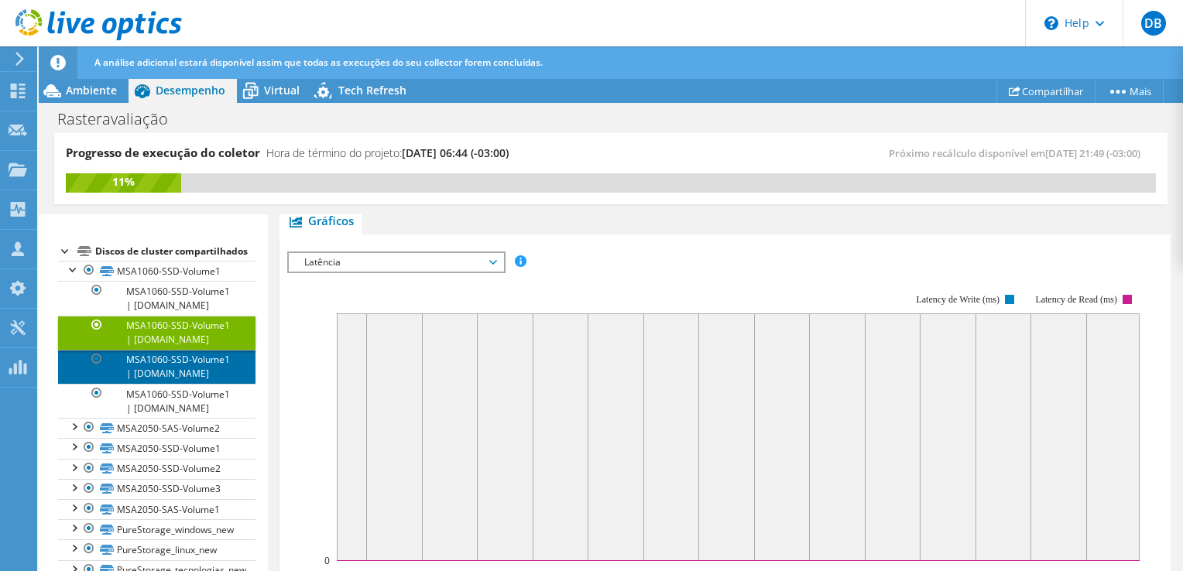
click at [143, 384] on link "MSA1060-SSD-Volume1 | [DOMAIN_NAME]" at bounding box center [156, 367] width 197 height 34
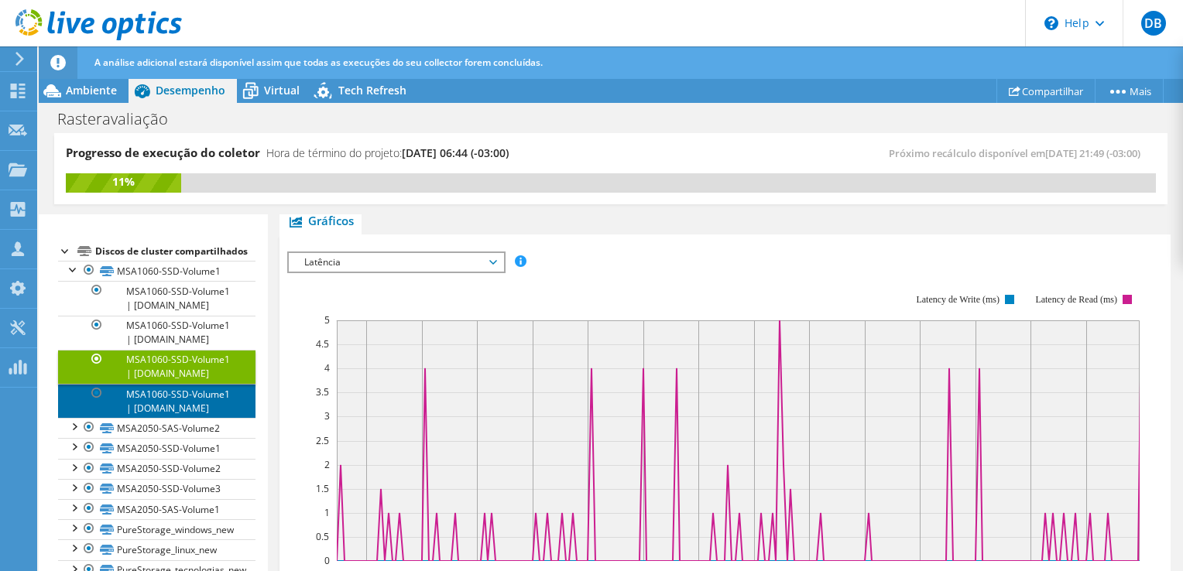
click at [161, 418] on link "MSA1060-SSD-Volume1 | [DOMAIN_NAME]" at bounding box center [156, 401] width 197 height 34
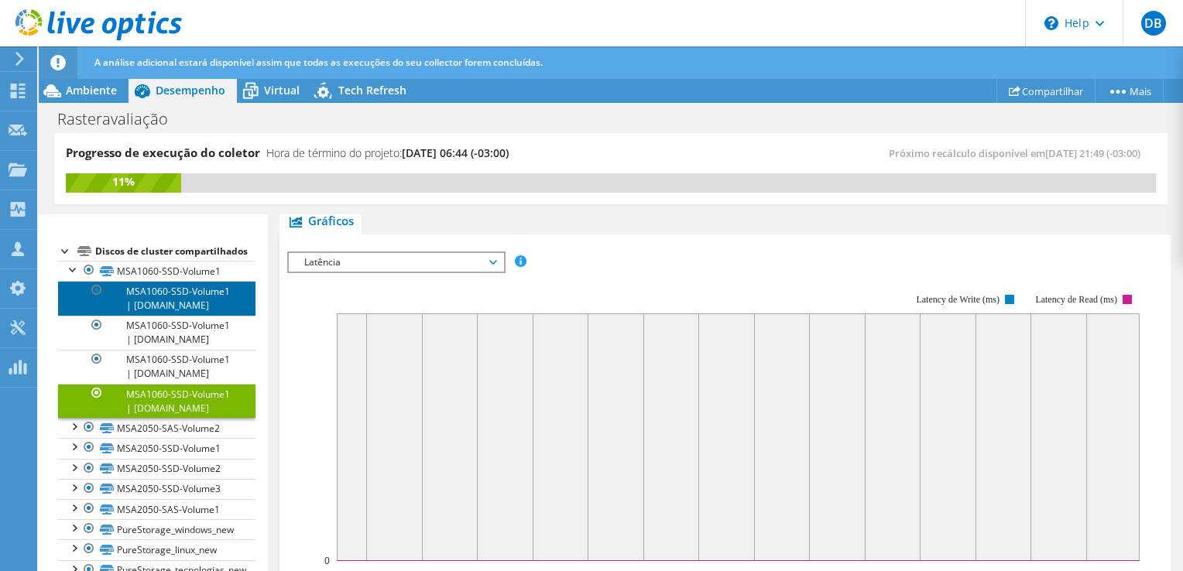
click at [165, 315] on link "MSA1060-SSD-Volume1 | [DOMAIN_NAME]" at bounding box center [156, 298] width 197 height 34
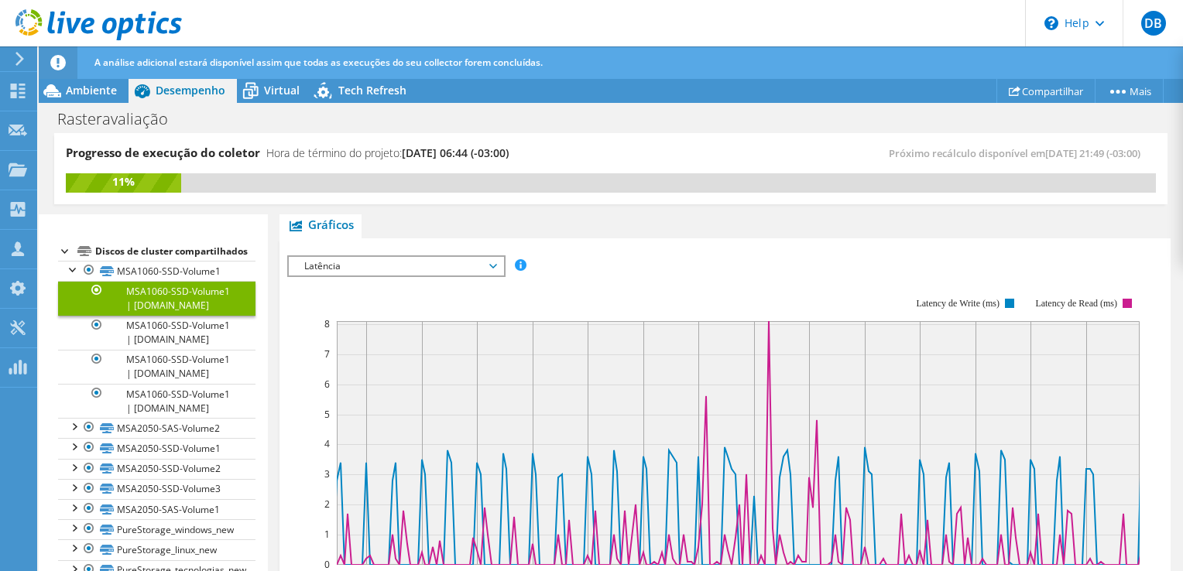
scroll to position [259, 0]
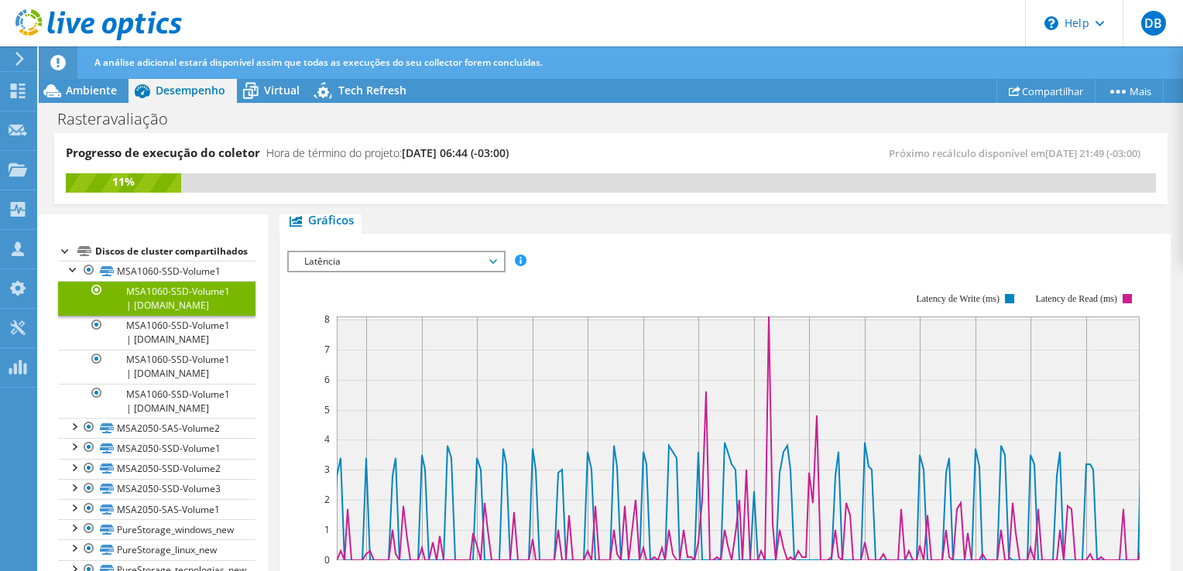
click at [486, 255] on span "Latência" at bounding box center [395, 261] width 199 height 19
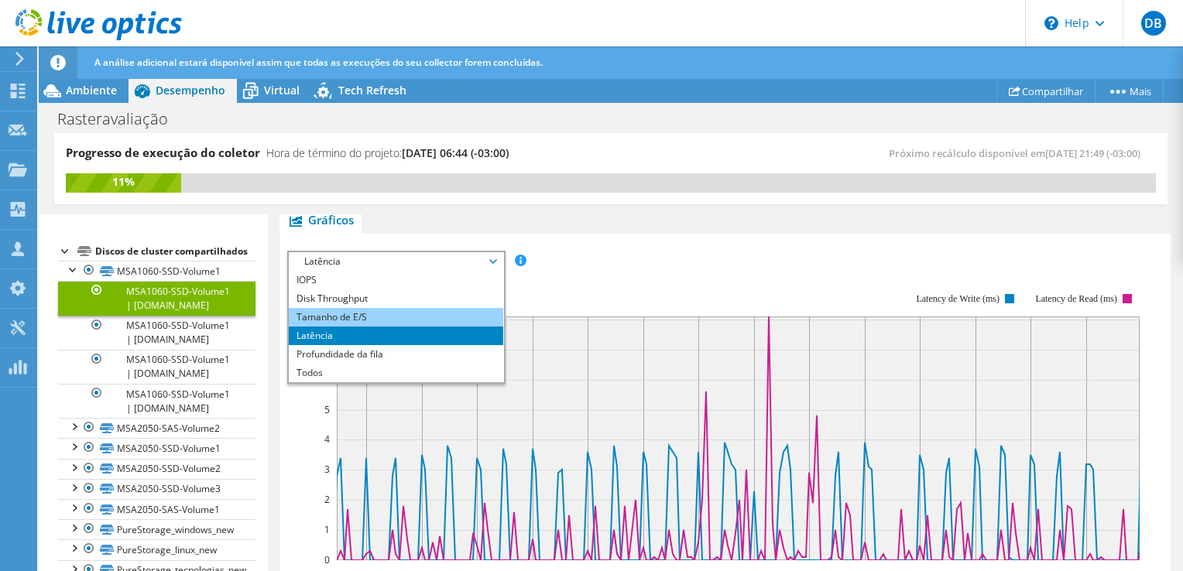
click at [361, 311] on li "Tamanho de E/S" at bounding box center [396, 317] width 214 height 19
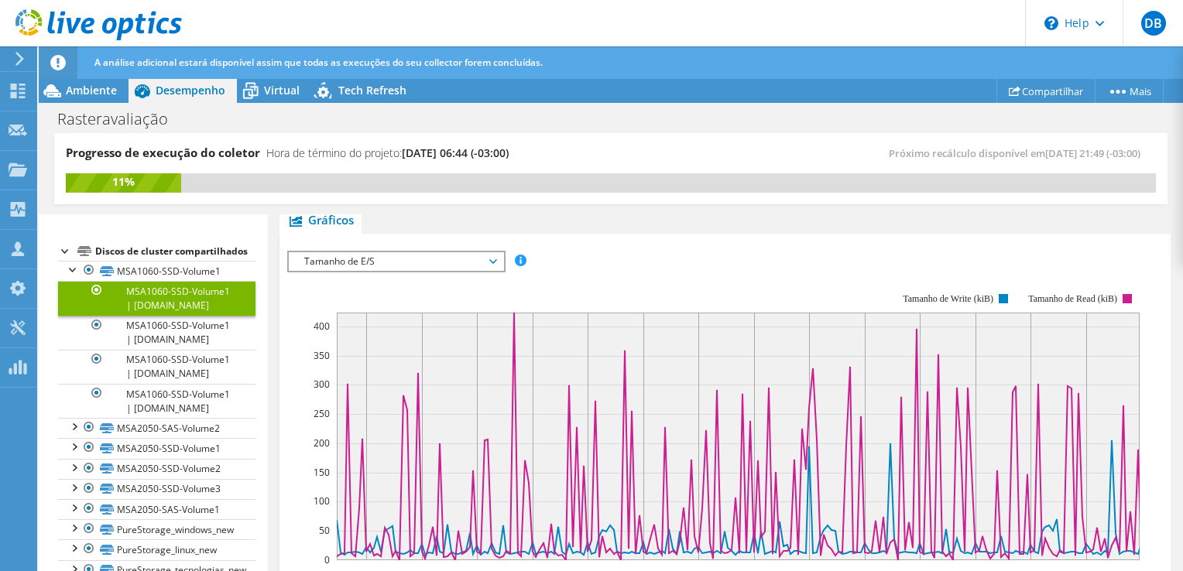
click at [488, 261] on span "Tamanho de E/S" at bounding box center [395, 261] width 199 height 19
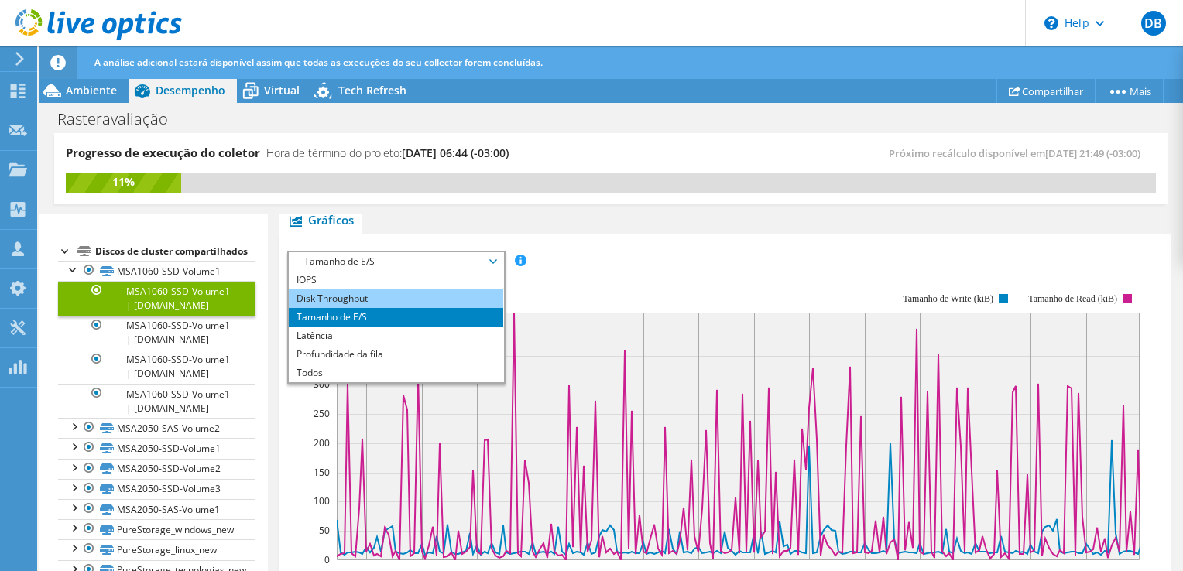
click at [361, 299] on li "Disk Throughput" at bounding box center [396, 298] width 214 height 19
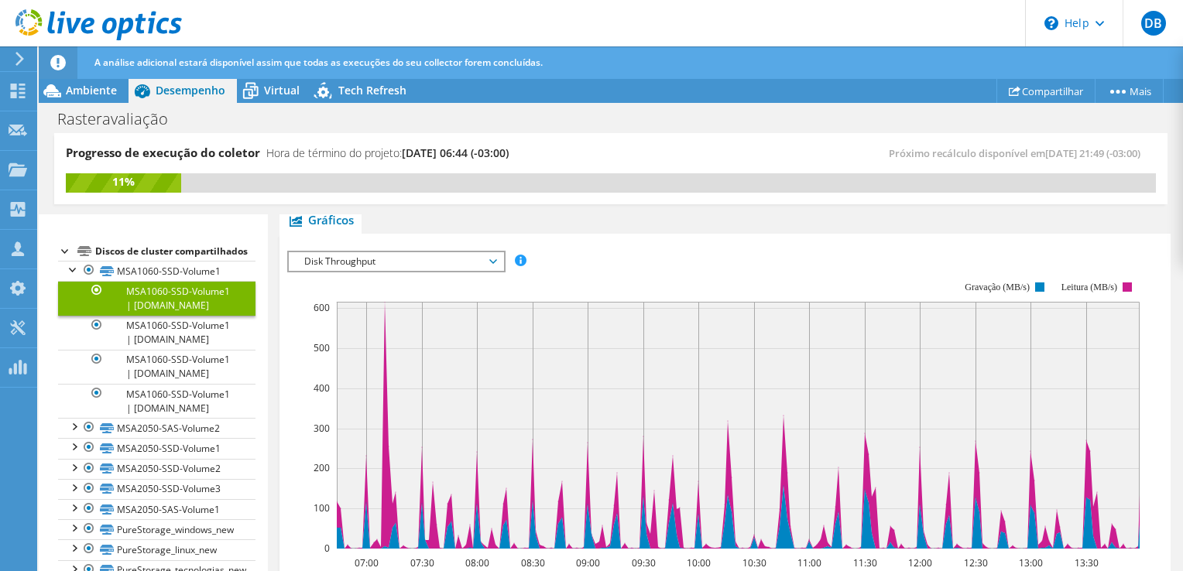
click at [489, 258] on span "Disk Throughput" at bounding box center [395, 261] width 199 height 19
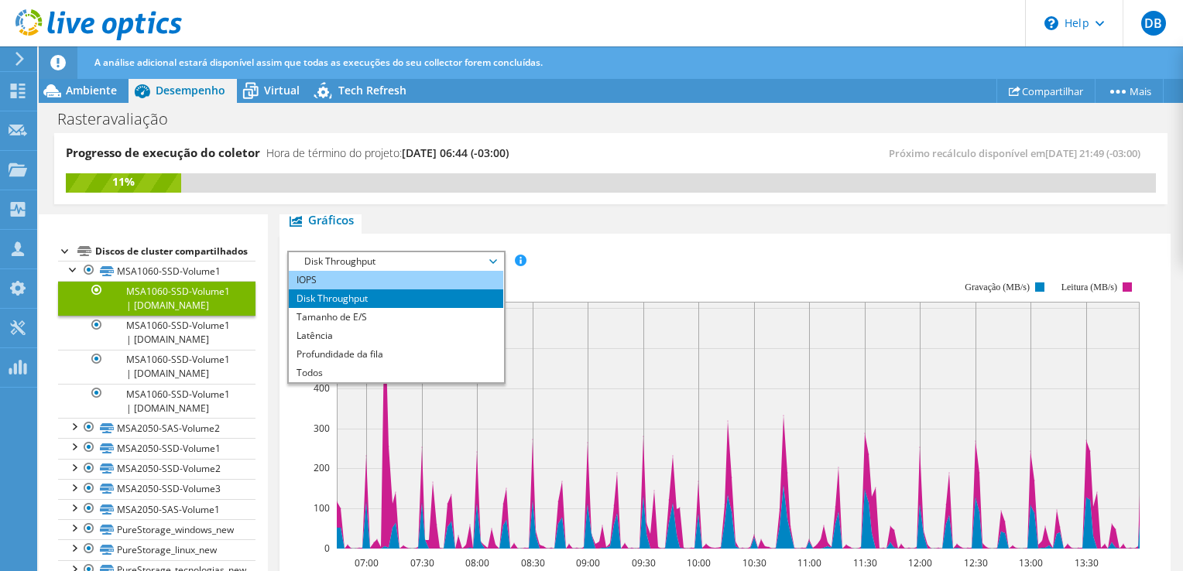
click at [382, 274] on li "IOPS" at bounding box center [396, 280] width 214 height 19
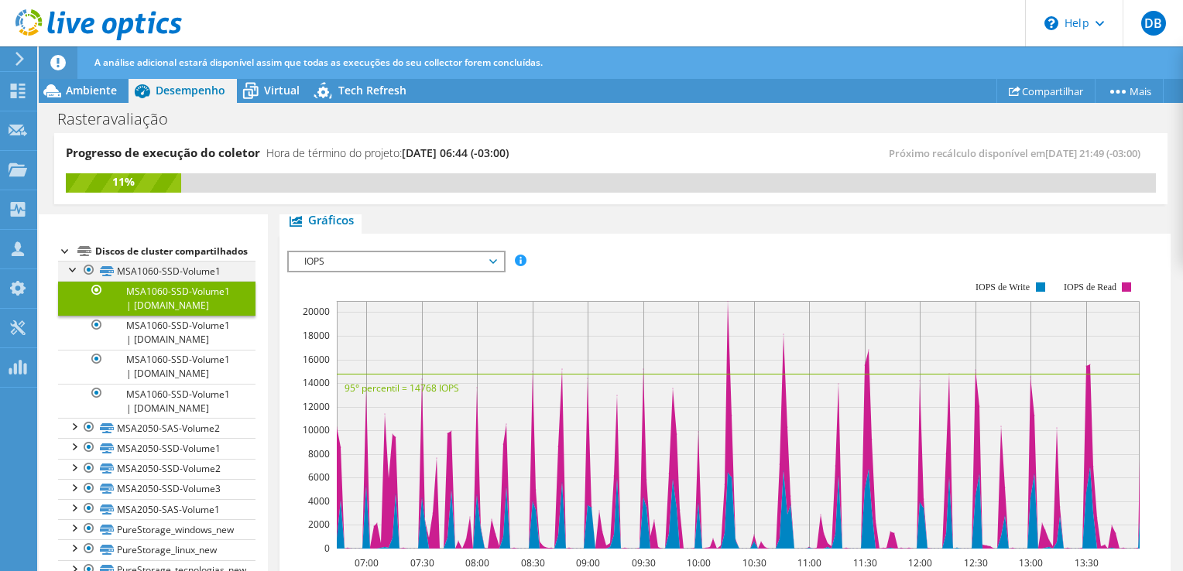
click at [77, 276] on div at bounding box center [73, 268] width 15 height 15
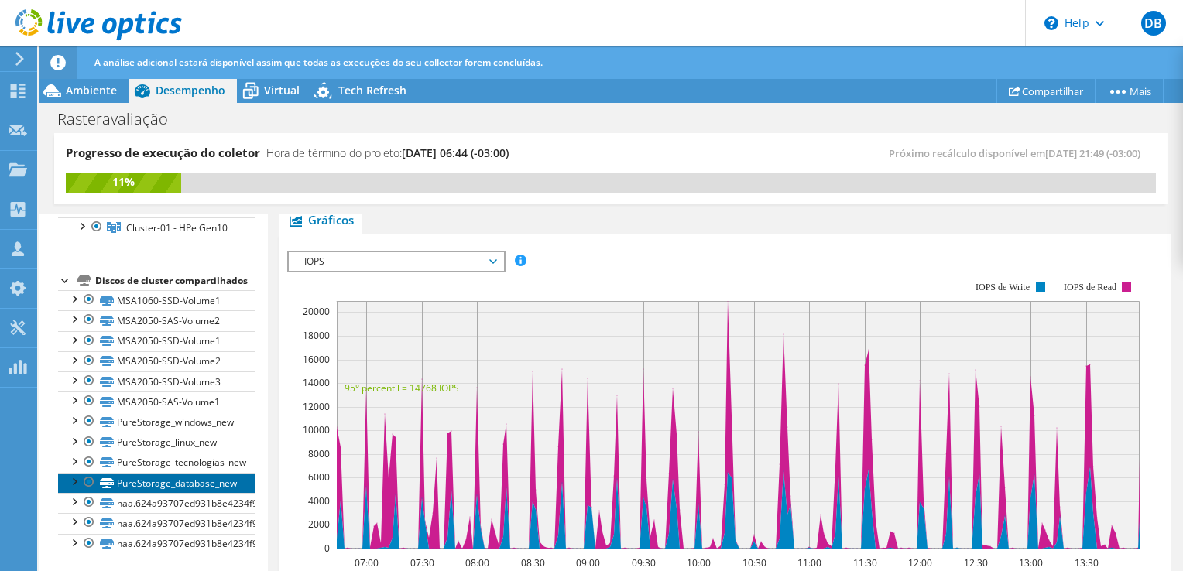
click at [183, 488] on link "PureStorage_database_new" at bounding box center [156, 483] width 197 height 20
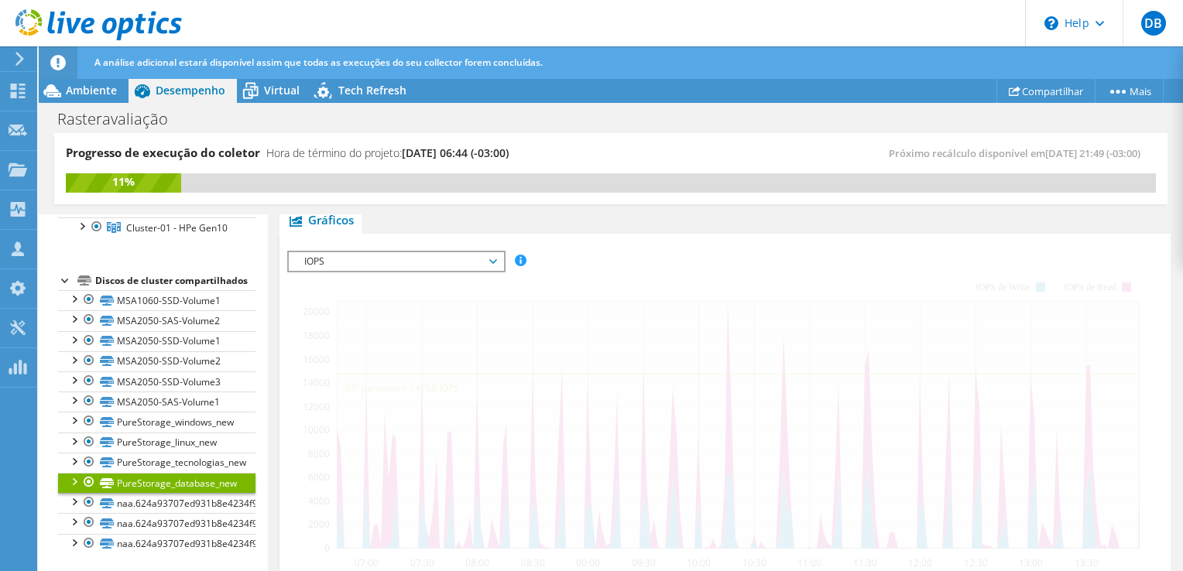
scroll to position [340, 0]
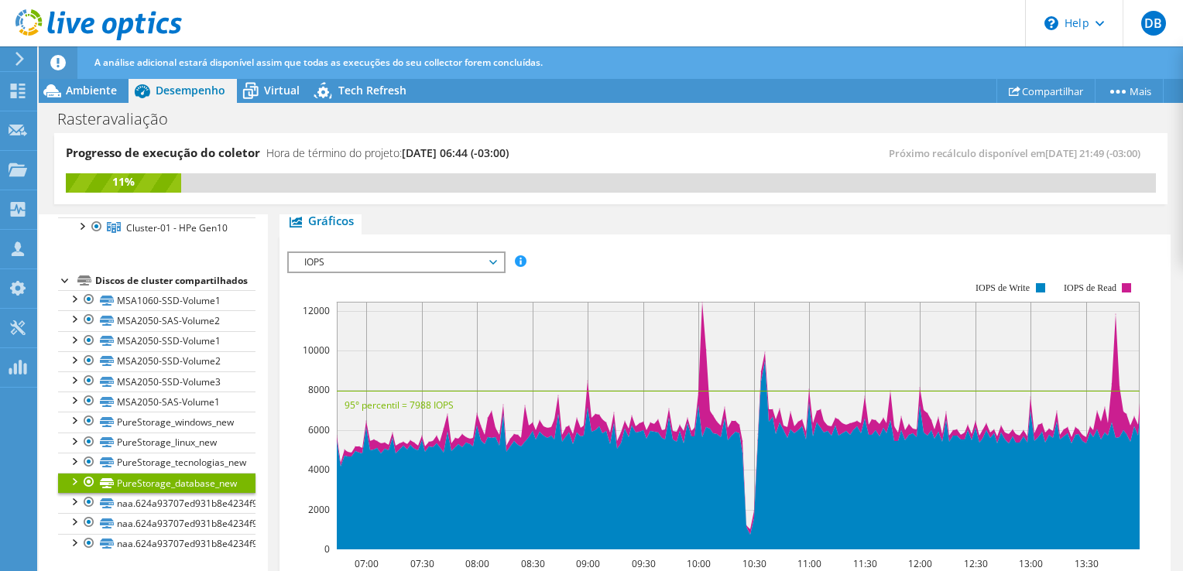
click at [492, 259] on span "IOPS" at bounding box center [395, 262] width 199 height 19
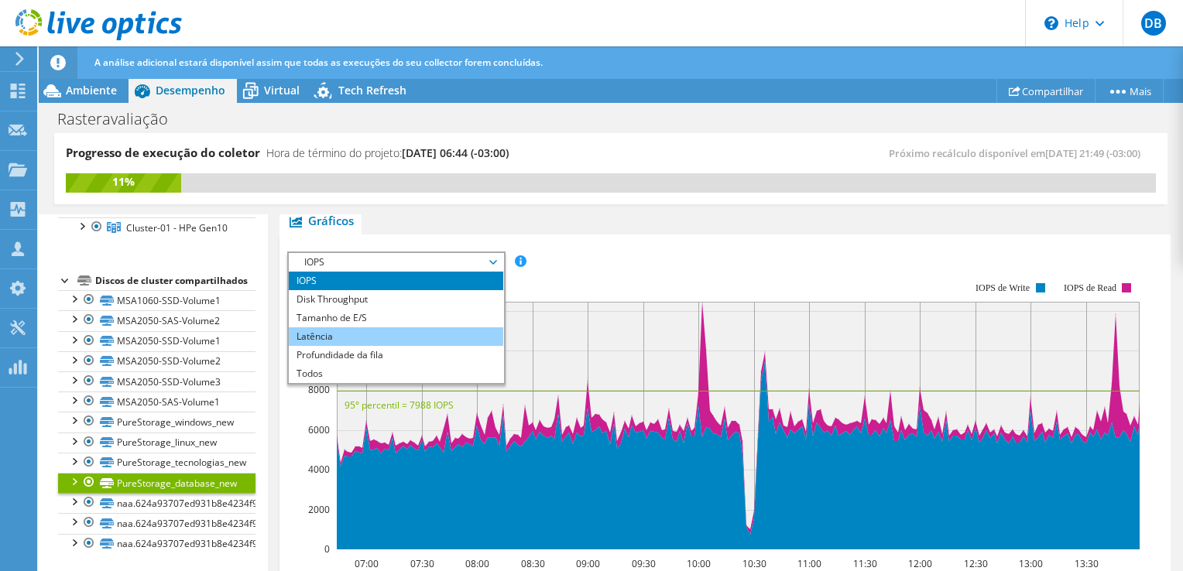
click at [364, 337] on li "Latência" at bounding box center [396, 336] width 214 height 19
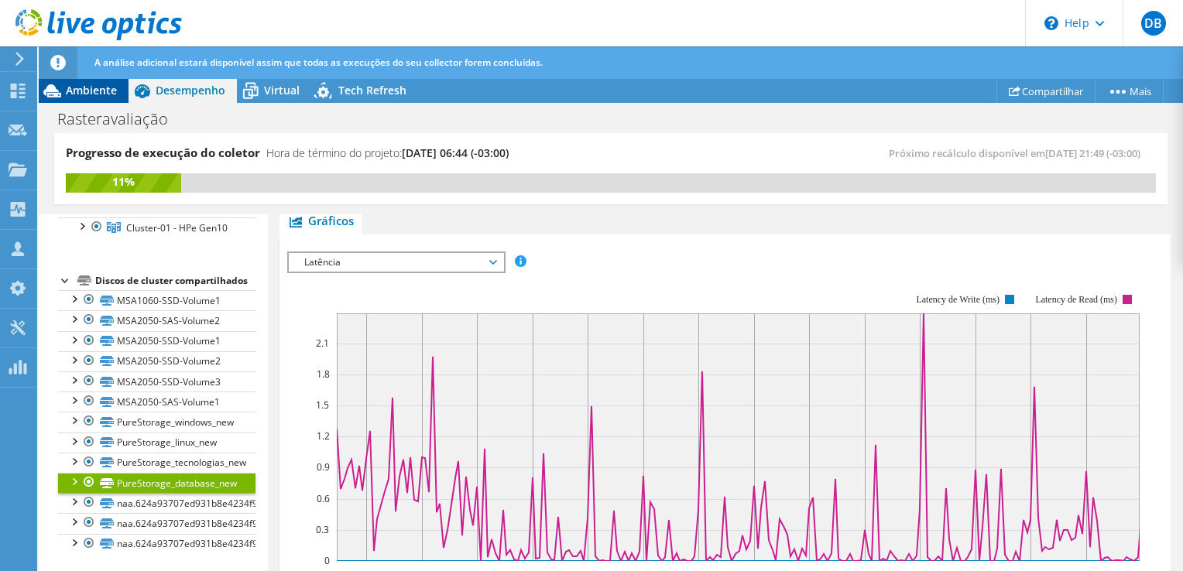
click at [102, 94] on span "Ambiente" at bounding box center [91, 90] width 51 height 15
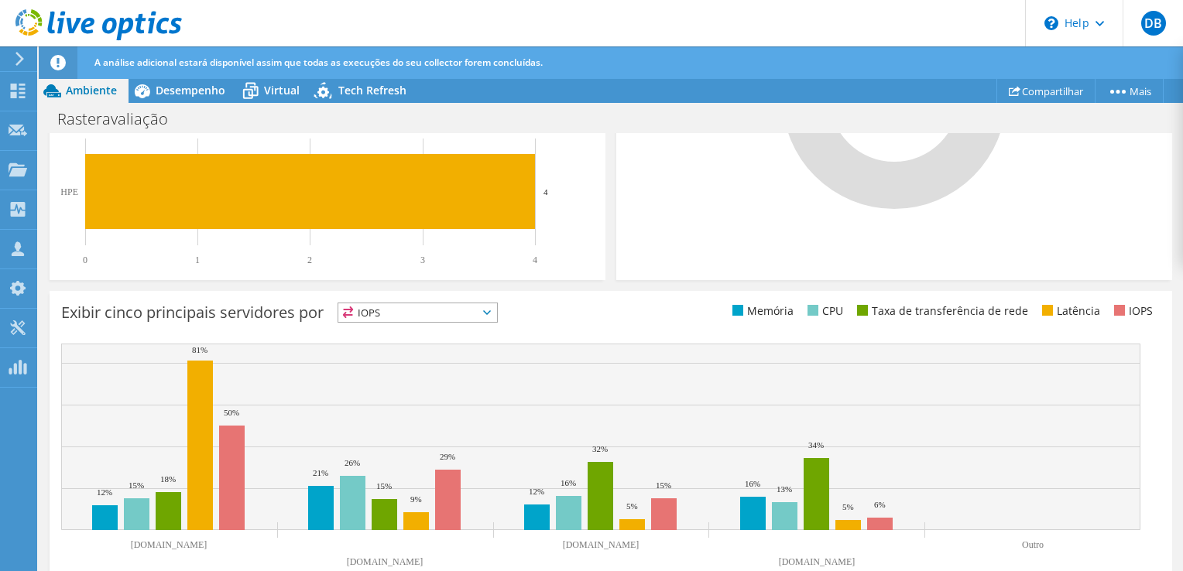
scroll to position [587, 0]
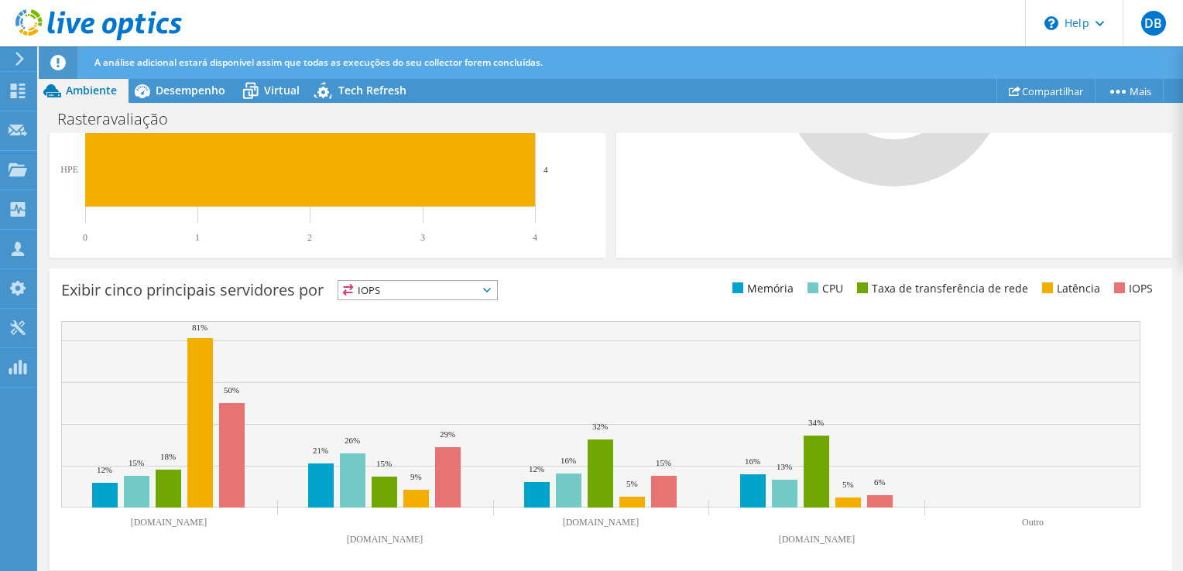
click at [464, 292] on span "IOPS" at bounding box center [417, 290] width 159 height 19
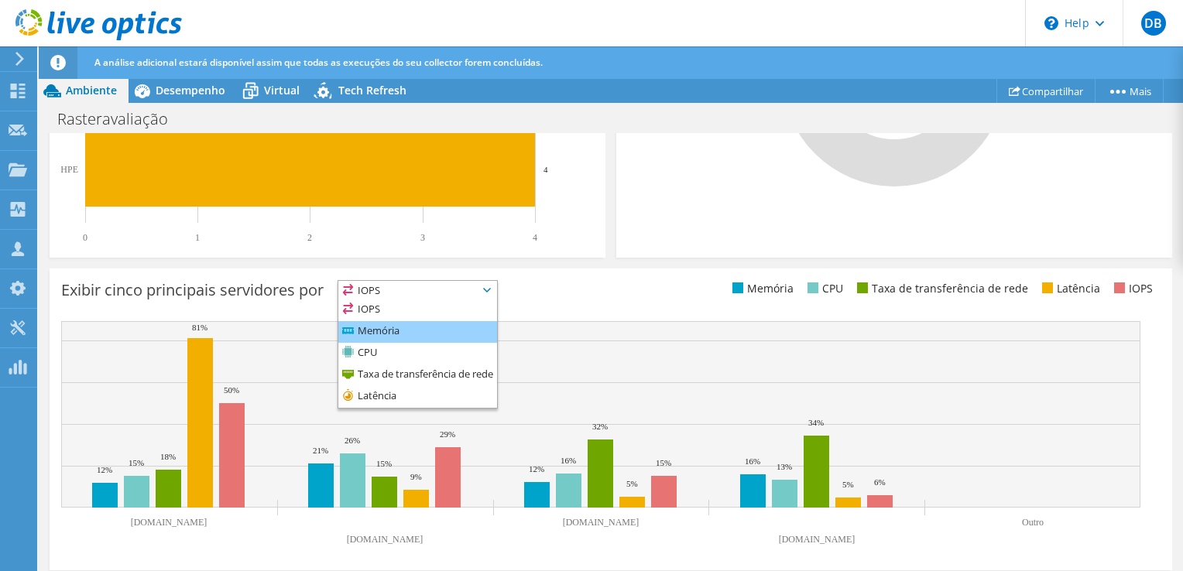
click at [409, 329] on li "Memória" at bounding box center [417, 332] width 159 height 22
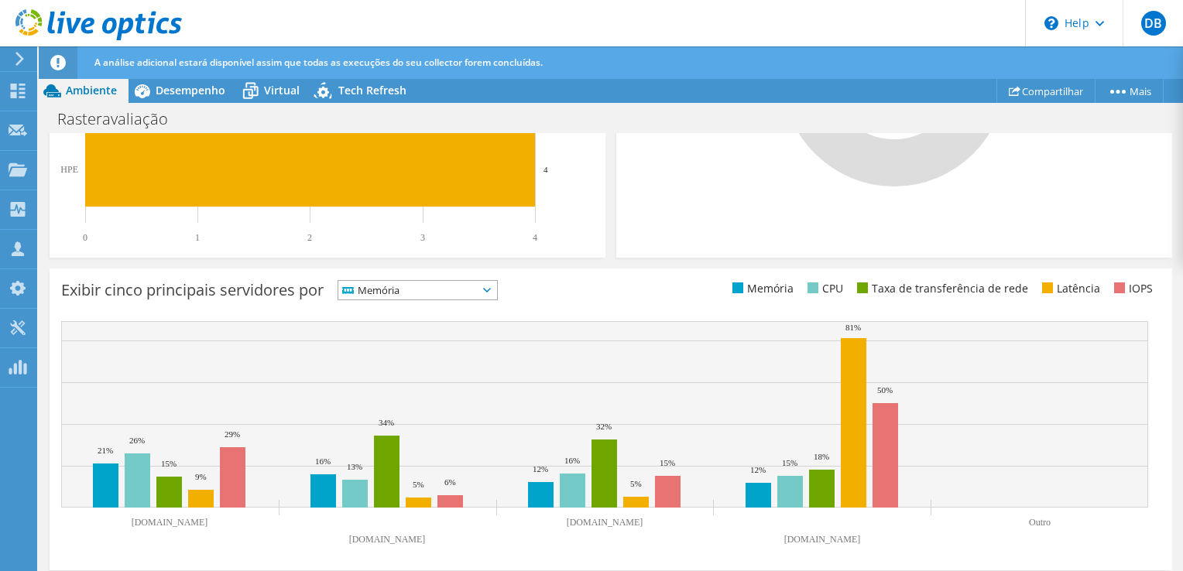
click at [472, 294] on span "Memória" at bounding box center [407, 290] width 139 height 19
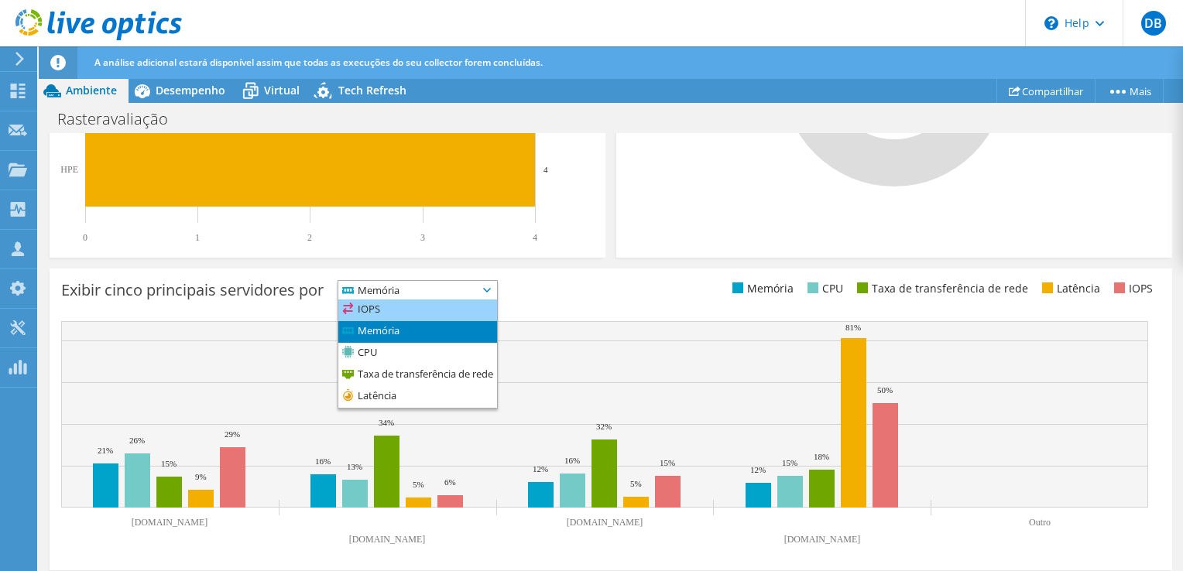
click at [410, 315] on li "IOPS" at bounding box center [417, 311] width 159 height 22
